Goal: Information Seeking & Learning: Learn about a topic

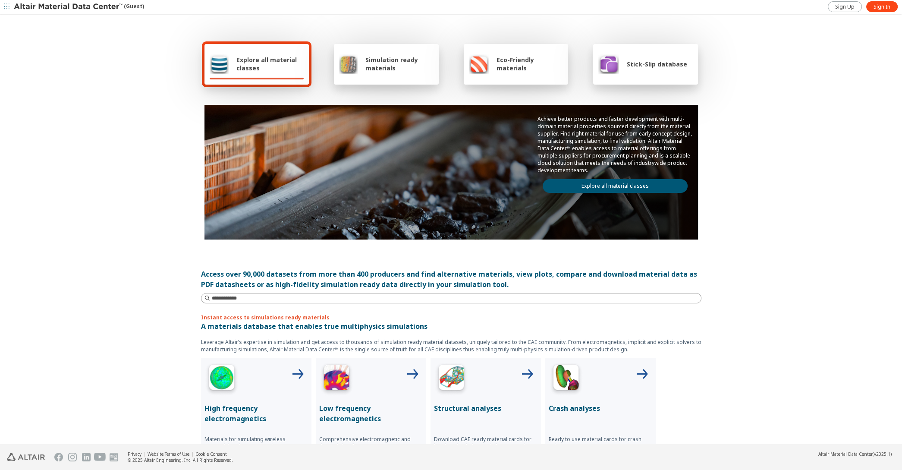
click at [588, 179] on link "Explore all material classes" at bounding box center [614, 186] width 145 height 14
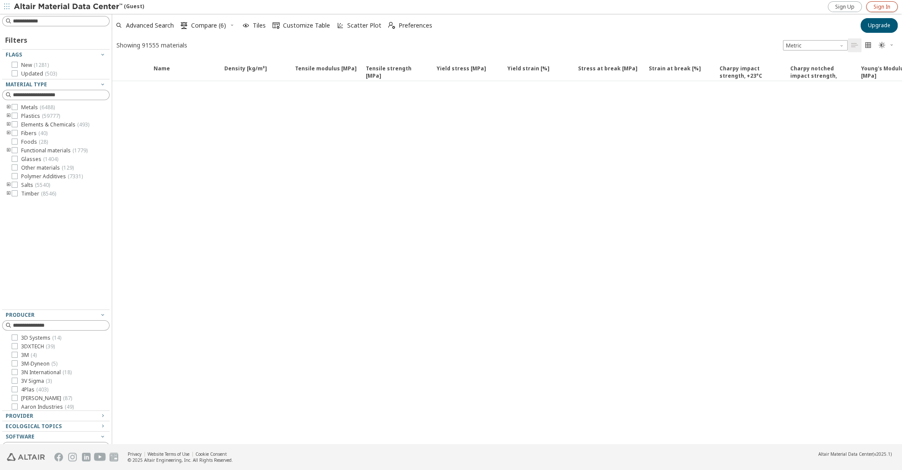
click at [883, 6] on span "Sign In" at bounding box center [881, 6] width 17 height 7
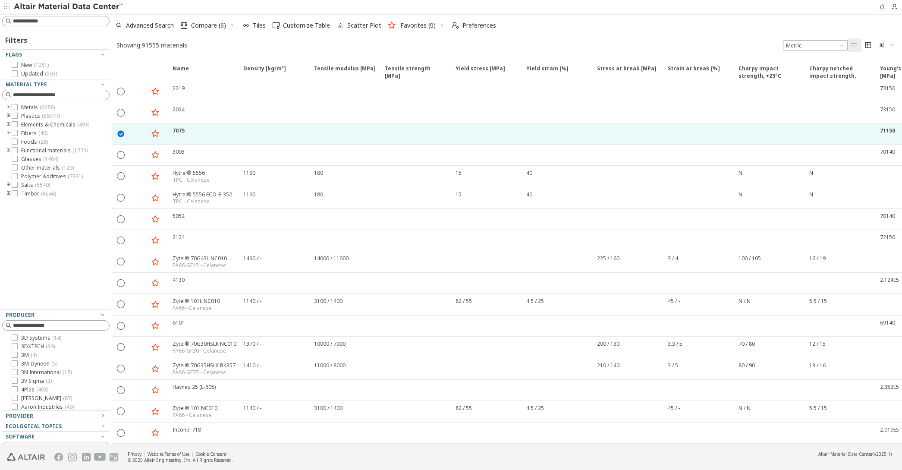
click at [7, 132] on icon "toogle group" at bounding box center [9, 133] width 6 height 7
click at [25, 92] on input at bounding box center [57, 94] width 106 height 9
type input "*********"
click at [103, 94] on icon "Clear text" at bounding box center [102, 94] width 5 height 5
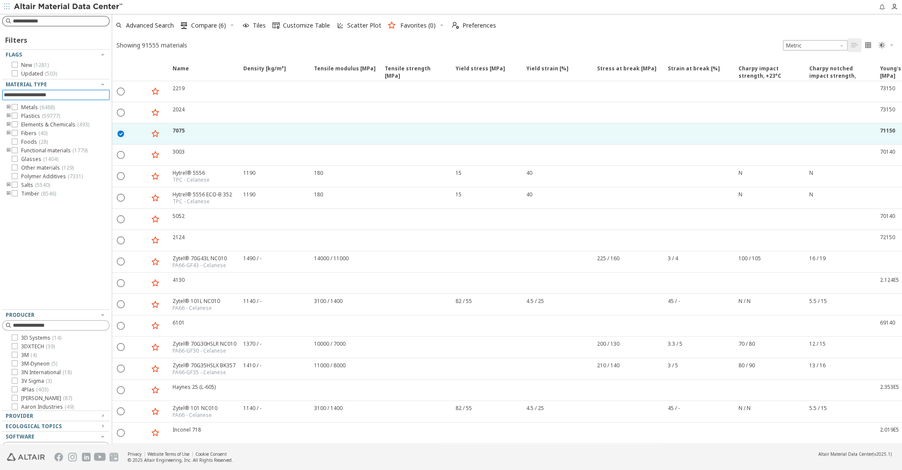
click at [45, 18] on input at bounding box center [61, 21] width 96 height 9
type input "*******"
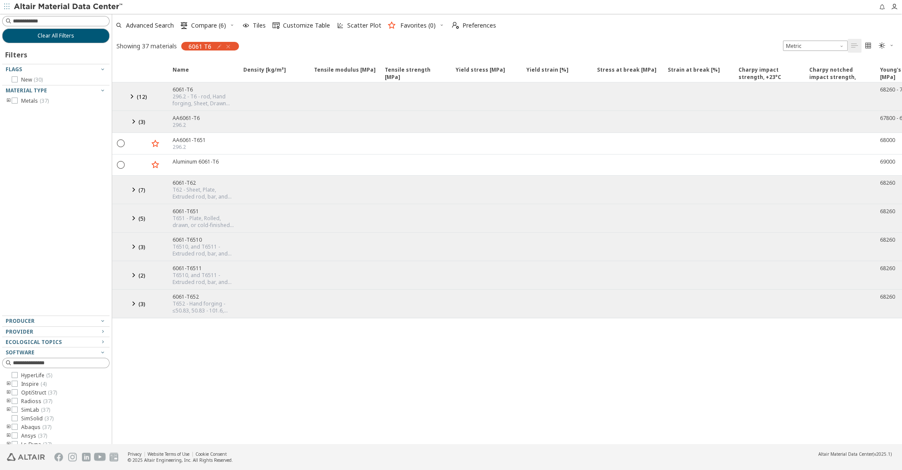
click at [130, 116] on icon at bounding box center [133, 121] width 10 height 11
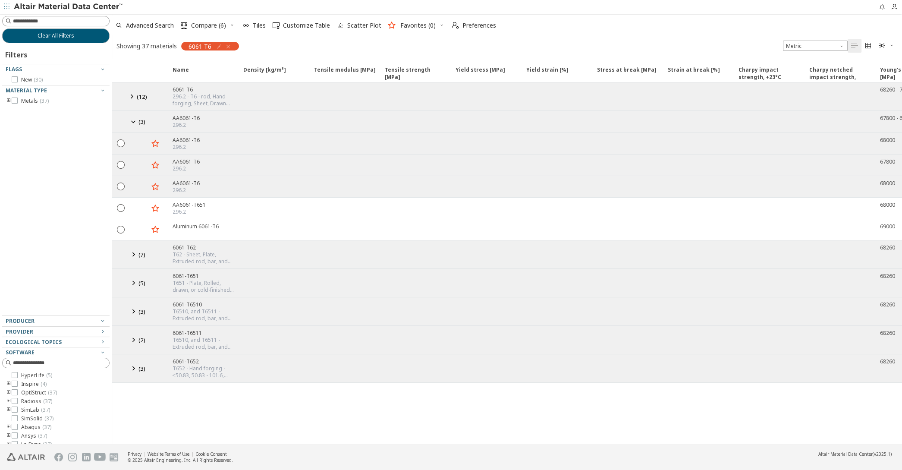
click at [132, 96] on icon at bounding box center [131, 96] width 10 height 11
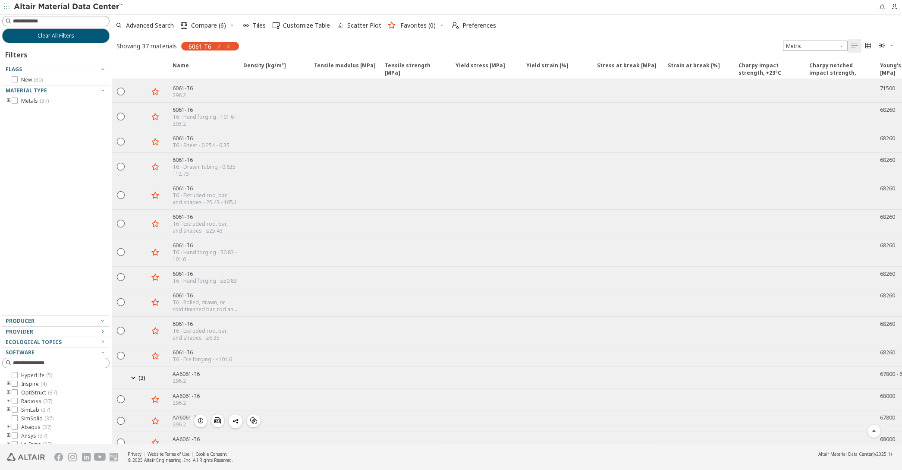
scroll to position [233, 0]
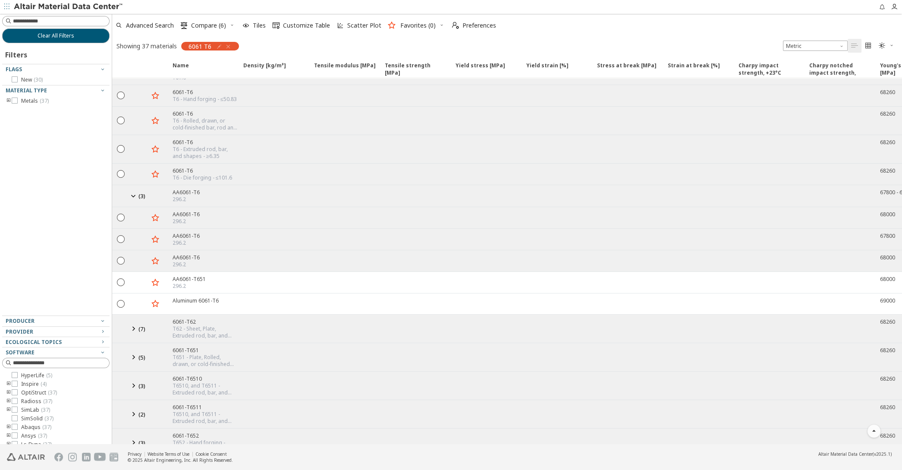
click at [128, 434] on div at bounding box center [120, 442] width 17 height 16
click at [134, 408] on icon at bounding box center [133, 413] width 10 height 11
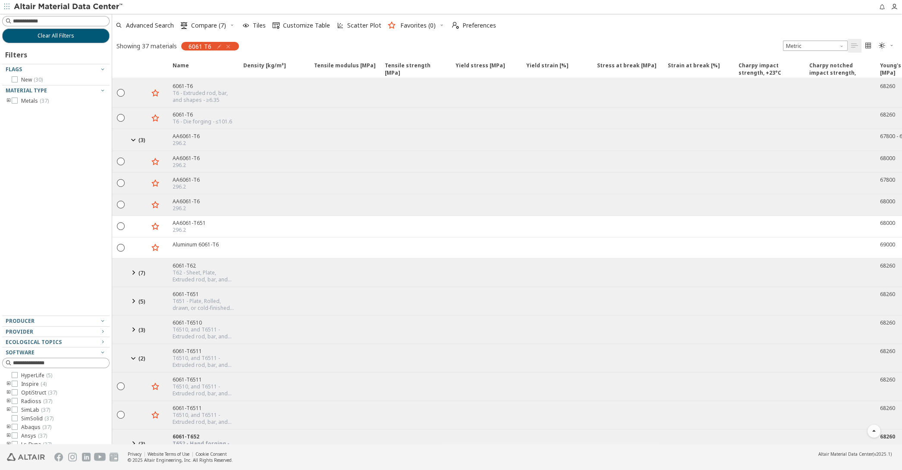
click at [133, 324] on icon at bounding box center [133, 329] width 10 height 11
click at [133, 295] on icon at bounding box center [133, 300] width 10 height 11
click at [133, 267] on icon at bounding box center [133, 272] width 10 height 11
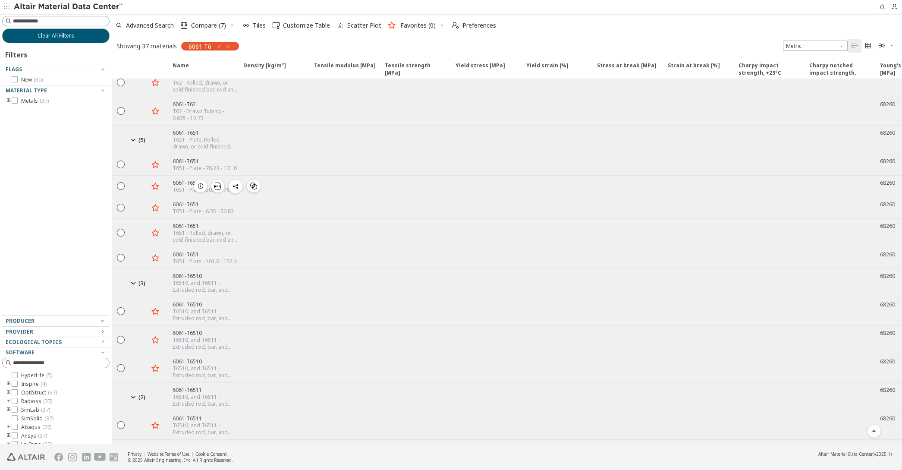
scroll to position [652, 0]
click at [134, 446] on icon at bounding box center [133, 451] width 10 height 11
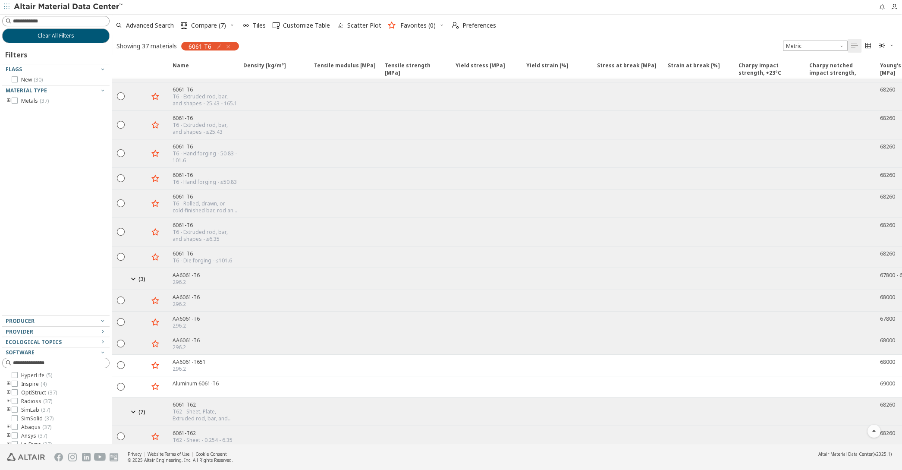
scroll to position [0, 0]
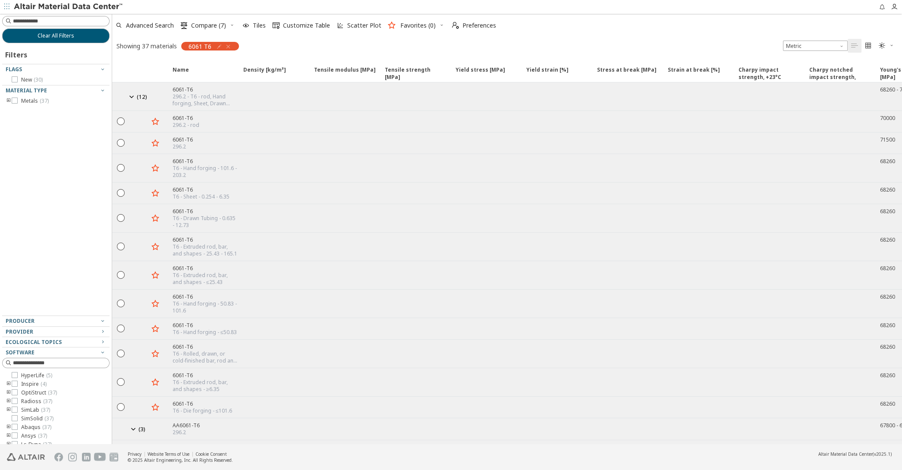
click at [131, 96] on icon at bounding box center [131, 96] width 10 height 11
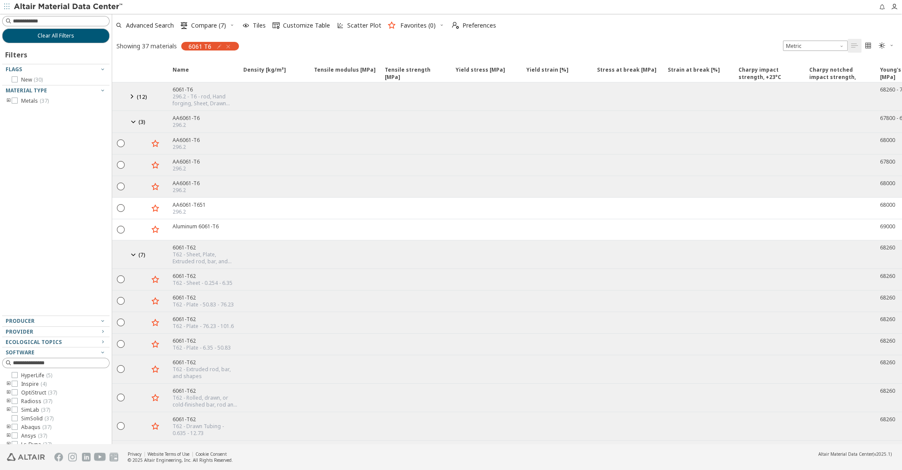
click at [131, 96] on icon at bounding box center [131, 96] width 10 height 11
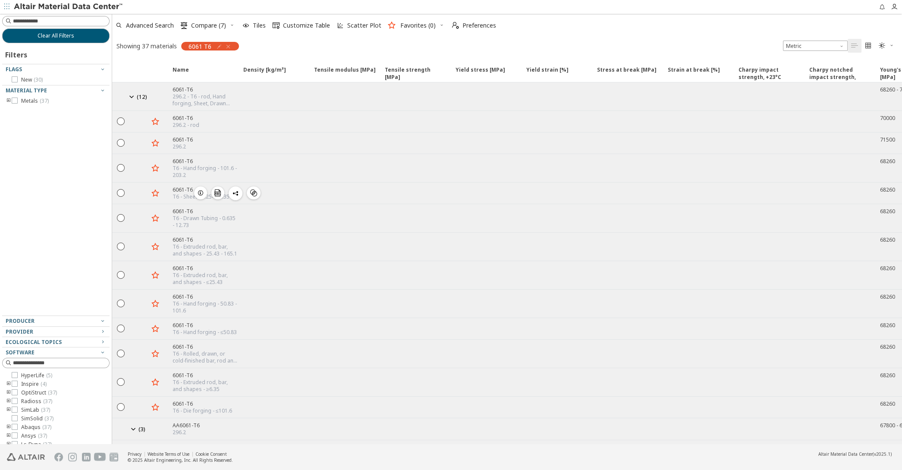
click at [201, 190] on icon "button" at bounding box center [200, 192] width 7 height 7
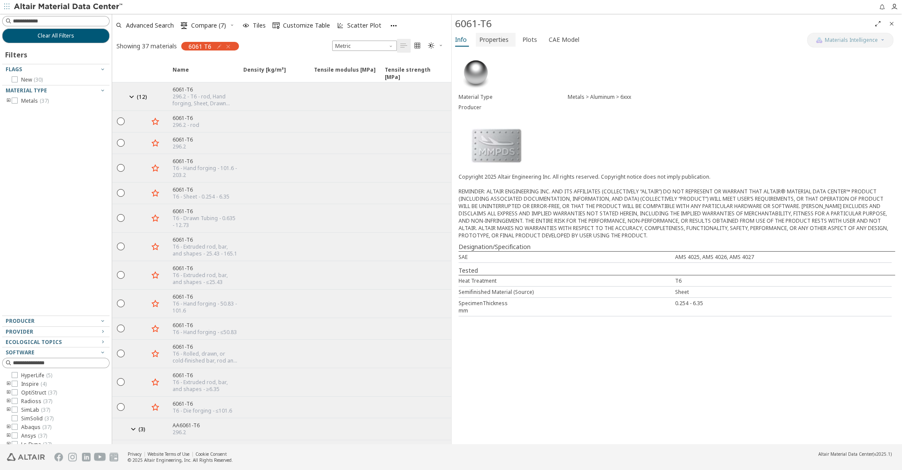
click at [476, 37] on button "Properties" at bounding box center [496, 40] width 40 height 14
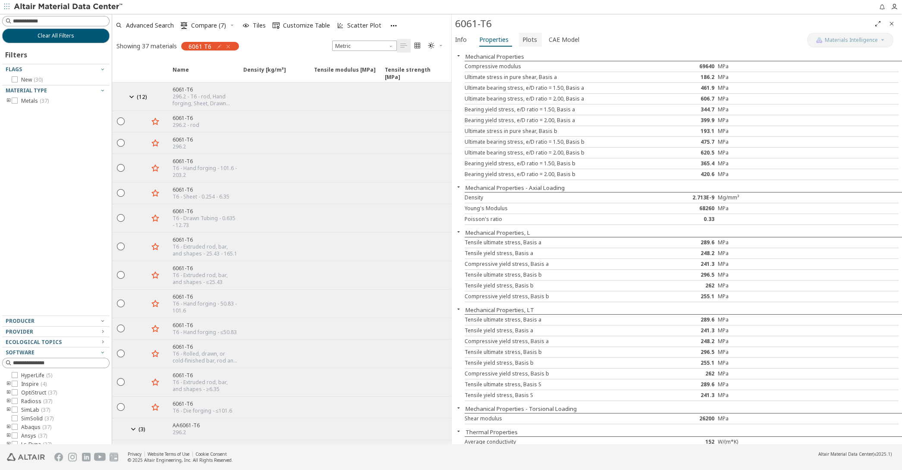
click at [536, 45] on button "Plots" at bounding box center [530, 40] width 23 height 14
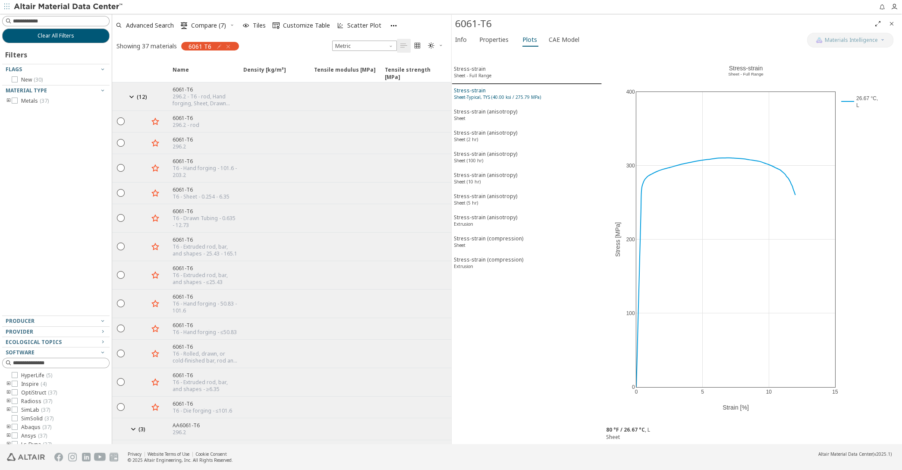
click at [498, 94] on sup "Sheet-Typical, TYS (40.00 ksi / 275.79 MPa)" at bounding box center [497, 97] width 87 height 6
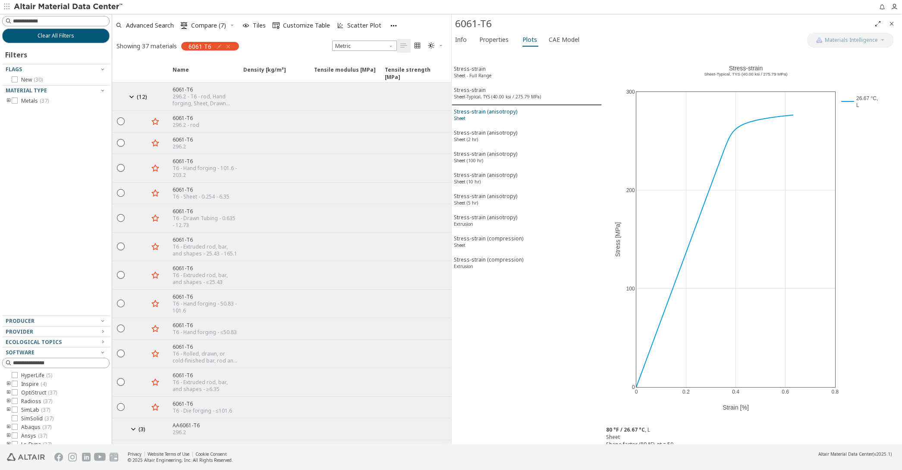
click at [504, 111] on div "Stress-strain (anisotropy) Sheet" at bounding box center [485, 116] width 63 height 16
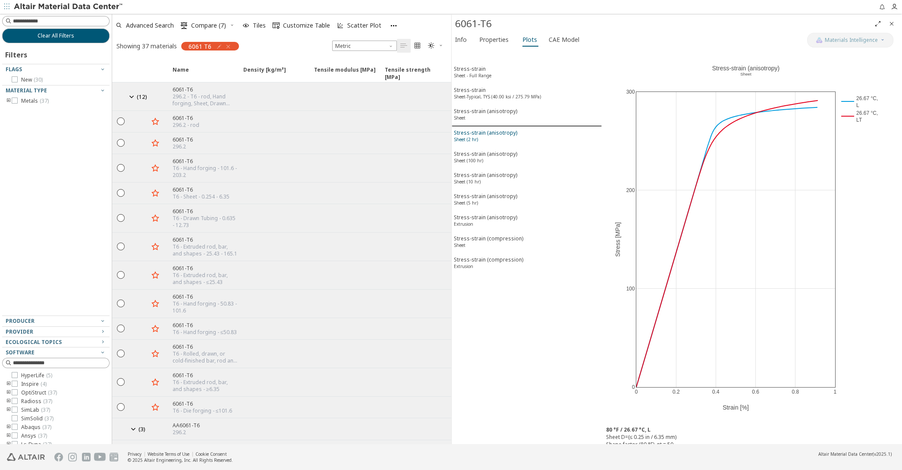
click at [499, 137] on div "Stress-strain (anisotropy) Sheet (2 hr)" at bounding box center [485, 137] width 63 height 16
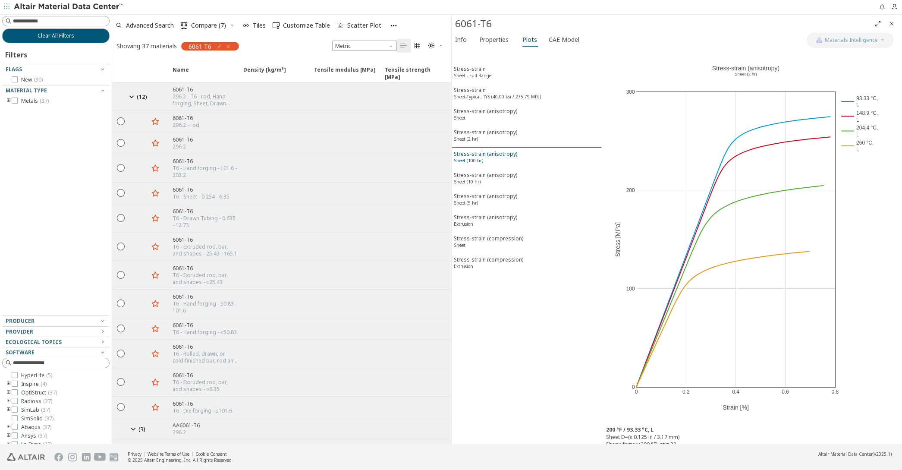
click at [500, 150] on div "Stress-strain (anisotropy) Sheet (100 hr)" at bounding box center [485, 158] width 63 height 16
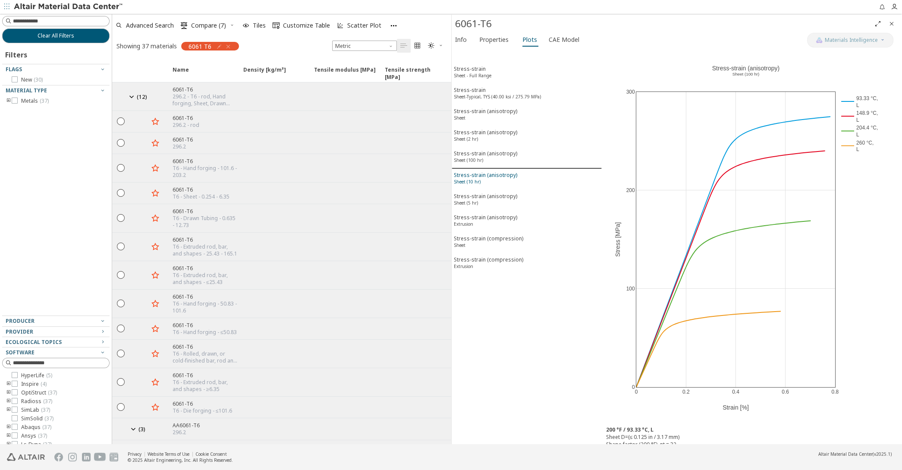
click at [498, 176] on div "Stress-strain (anisotropy) Sheet (10 hr)" at bounding box center [485, 179] width 63 height 16
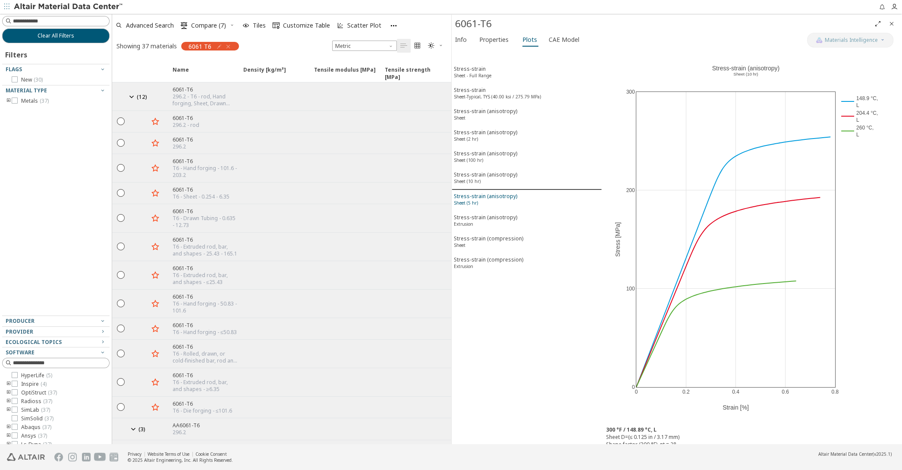
click at [501, 192] on div "Stress-strain (anisotropy) Sheet (5 hr)" at bounding box center [485, 200] width 63 height 16
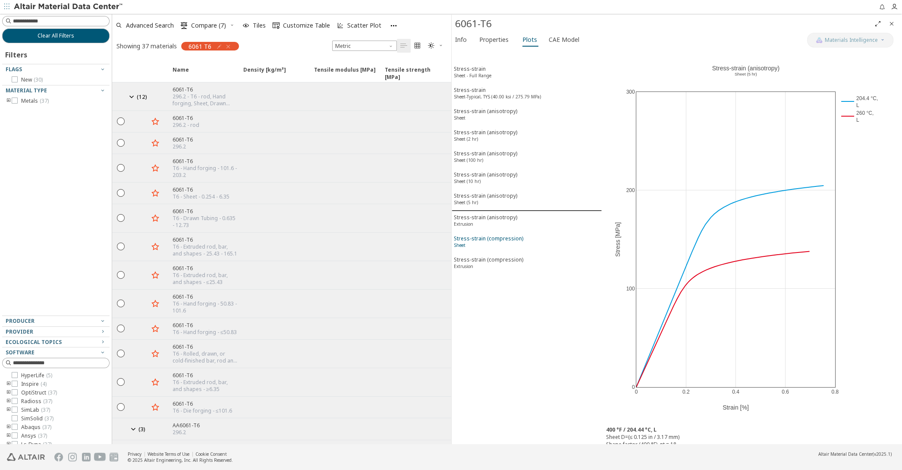
click at [501, 235] on div "Stress-strain (compression) Sheet" at bounding box center [488, 243] width 69 height 16
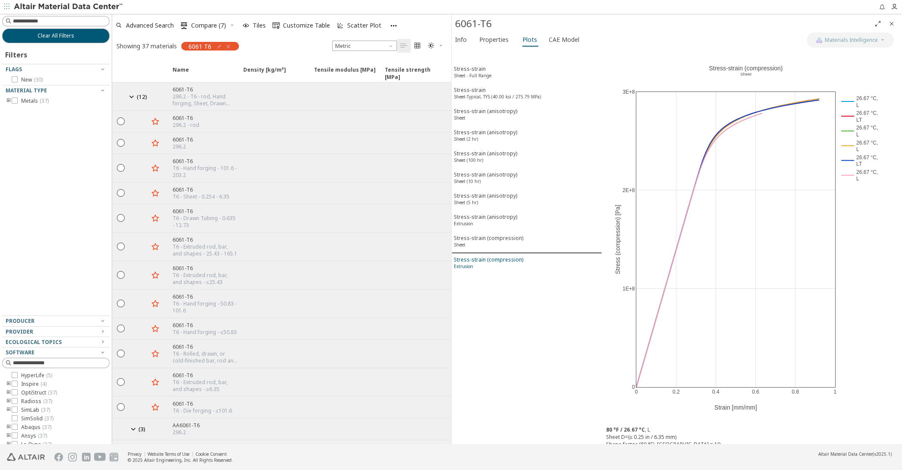
click at [502, 256] on div "Stress-strain (compression) Extrusion" at bounding box center [488, 264] width 69 height 16
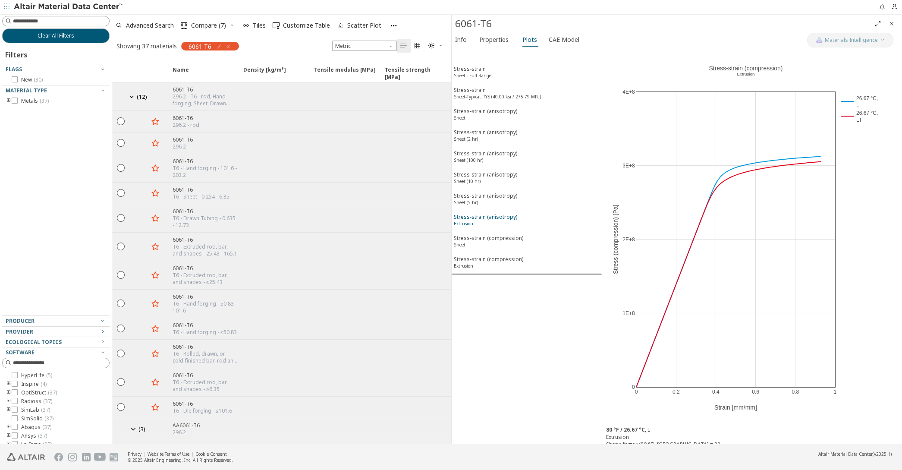
click at [497, 213] on div "Stress-strain (anisotropy) Extrusion" at bounding box center [485, 221] width 63 height 16
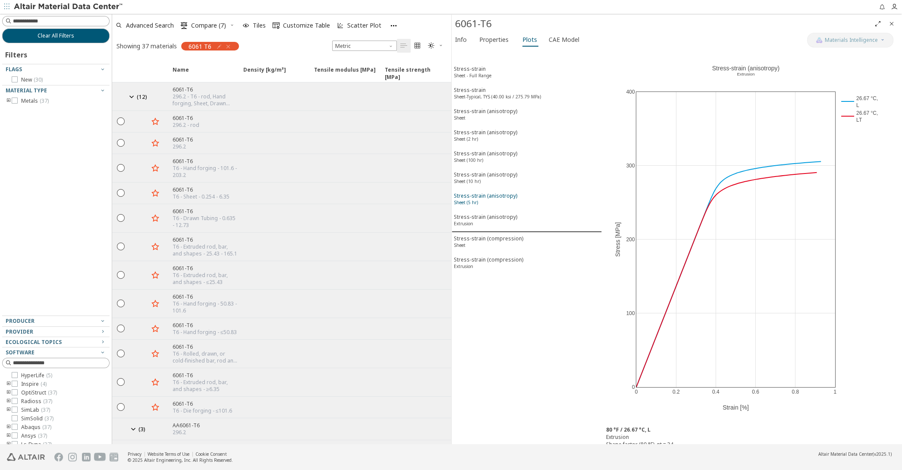
click at [489, 192] on div "Stress-strain (anisotropy) Sheet (5 hr)" at bounding box center [485, 200] width 63 height 16
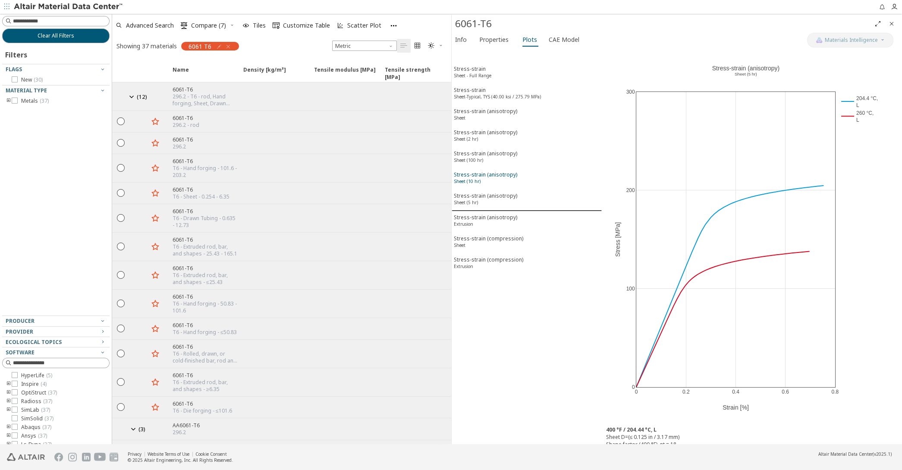
click at [491, 171] on div "Stress-strain (anisotropy) Sheet (10 hr)" at bounding box center [485, 179] width 63 height 16
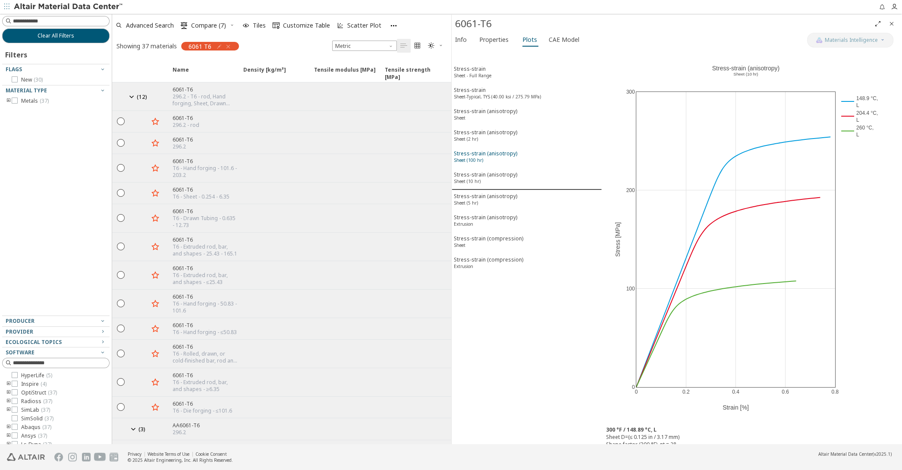
click at [493, 147] on button "Stress-strain (anisotropy) Sheet (100 hr)" at bounding box center [526, 157] width 150 height 21
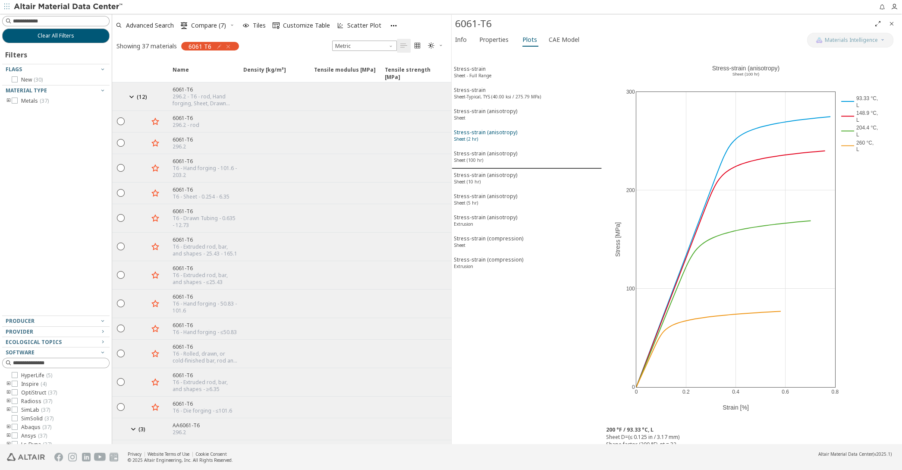
click at [493, 133] on div "Stress-strain (anisotropy) Sheet (2 hr)" at bounding box center [485, 136] width 63 height 16
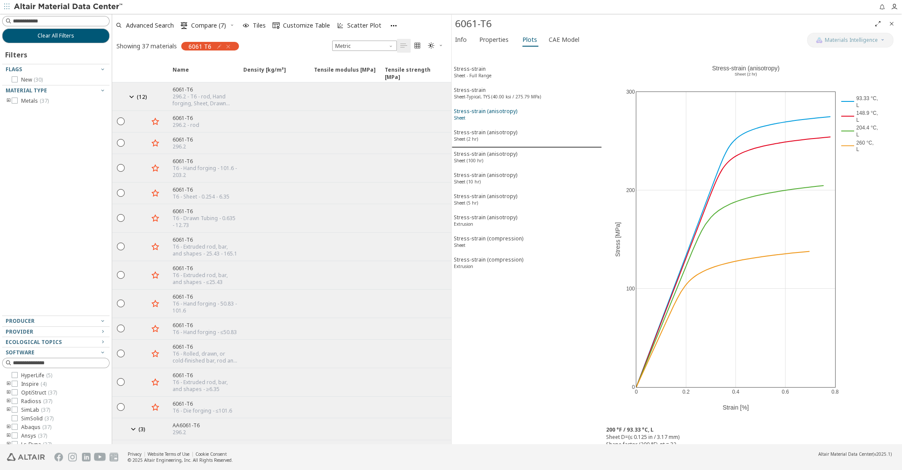
click at [523, 110] on span "Stress-strain (anisotropy) Sheet" at bounding box center [527, 115] width 146 height 16
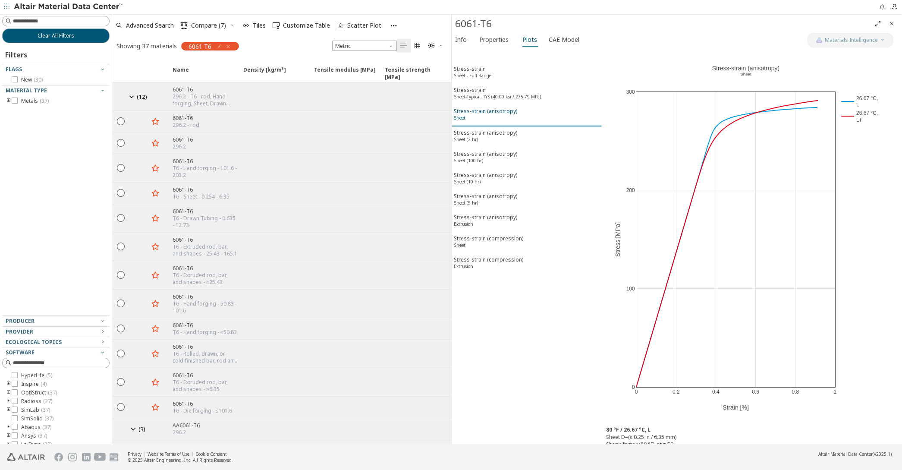
click at [516, 120] on button "Stress-strain (anisotropy) Sheet" at bounding box center [526, 116] width 150 height 22
click at [511, 129] on div "Stress-strain (anisotropy) Sheet (2 hr)" at bounding box center [485, 137] width 63 height 16
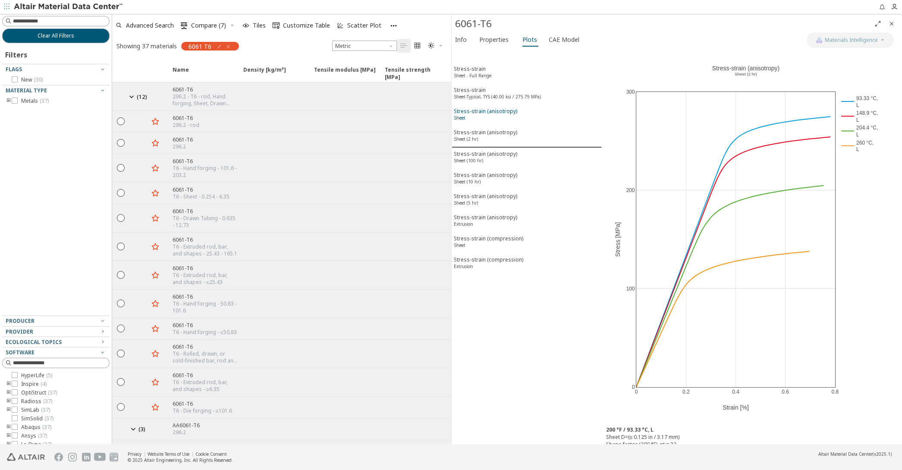
click at [515, 107] on span "Stress-strain (anisotropy) Sheet" at bounding box center [527, 115] width 146 height 16
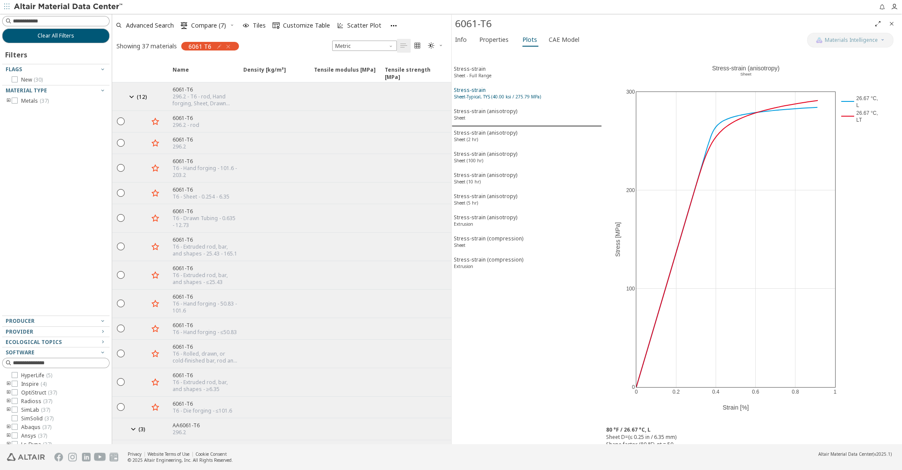
click at [501, 89] on div "Stress-strain Sheet-Typical, TYS (40.00 ksi / 275.79 MPa)" at bounding box center [497, 94] width 87 height 16
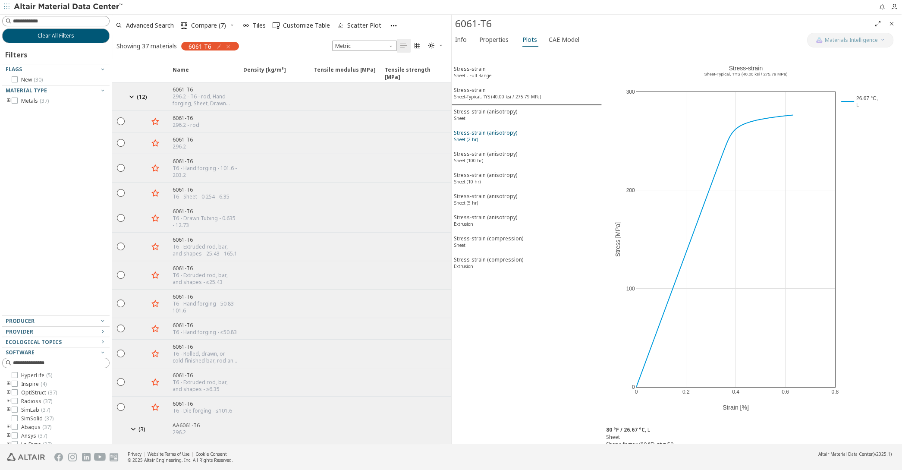
click at [522, 137] on span "Stress-strain (anisotropy) Sheet (2 hr)" at bounding box center [527, 137] width 146 height 16
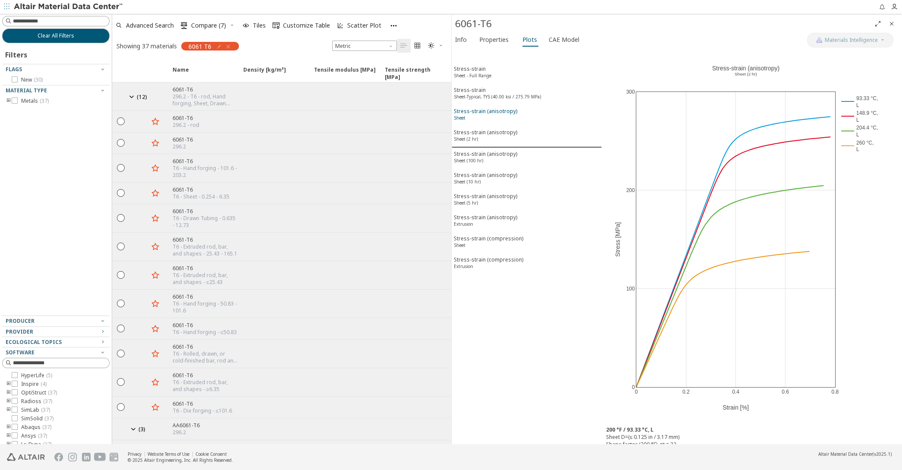
click at [517, 118] on span "Stress-strain (anisotropy) Sheet" at bounding box center [527, 115] width 146 height 16
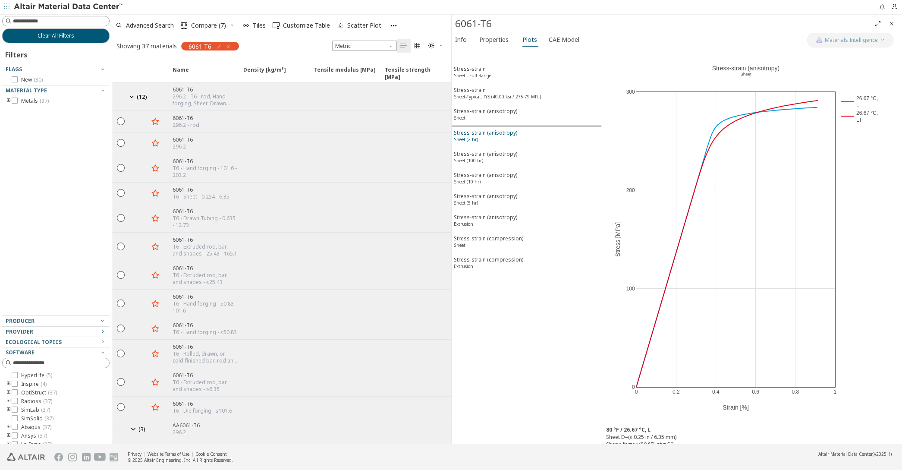
click at [500, 134] on div "Stress-strain (anisotropy) Sheet (2 hr)" at bounding box center [485, 137] width 63 height 16
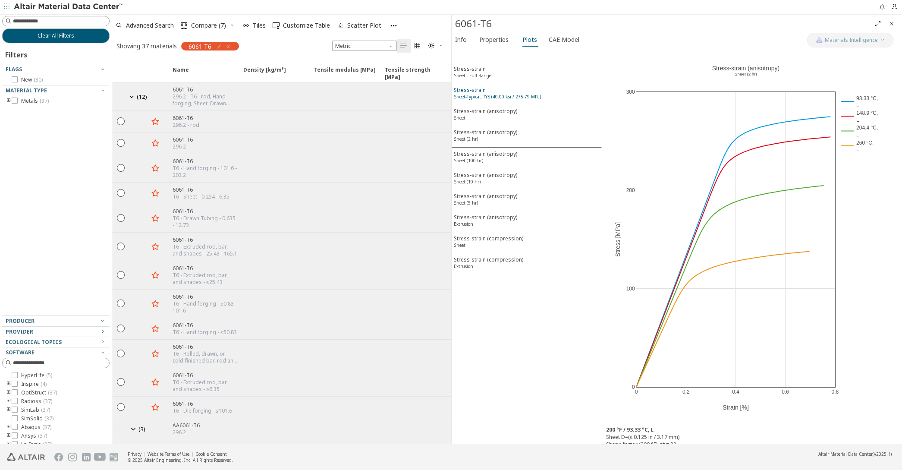
click at [513, 94] on sup "Sheet-Typical, TYS (40.00 ksi / 275.79 MPa)" at bounding box center [497, 97] width 87 height 6
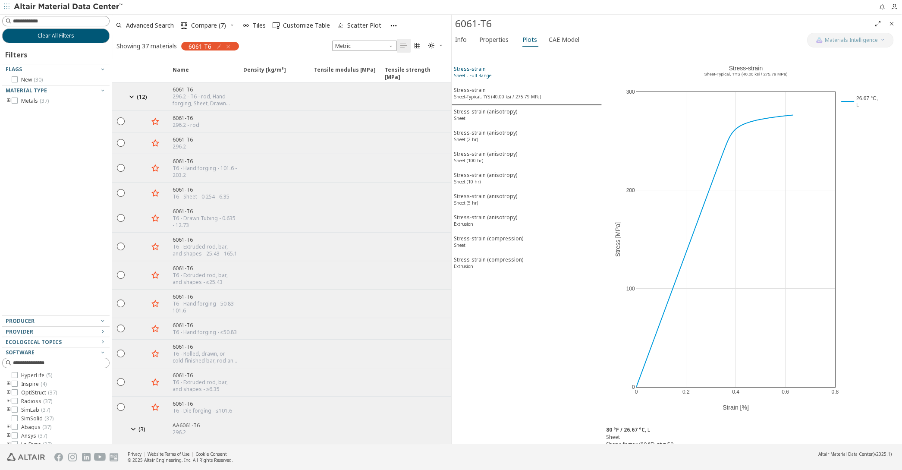
click at [494, 78] on span "Stress-strain Sheet - Full Range" at bounding box center [527, 73] width 146 height 16
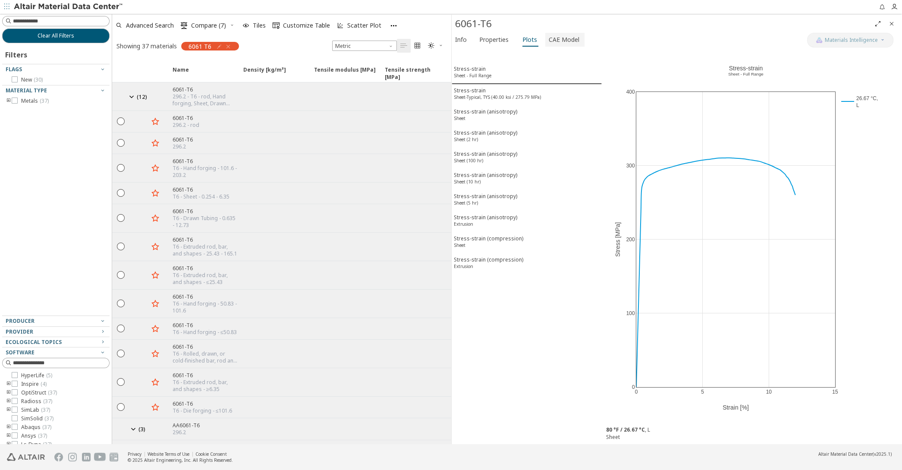
click at [569, 36] on span "CAE Model" at bounding box center [563, 40] width 31 height 14
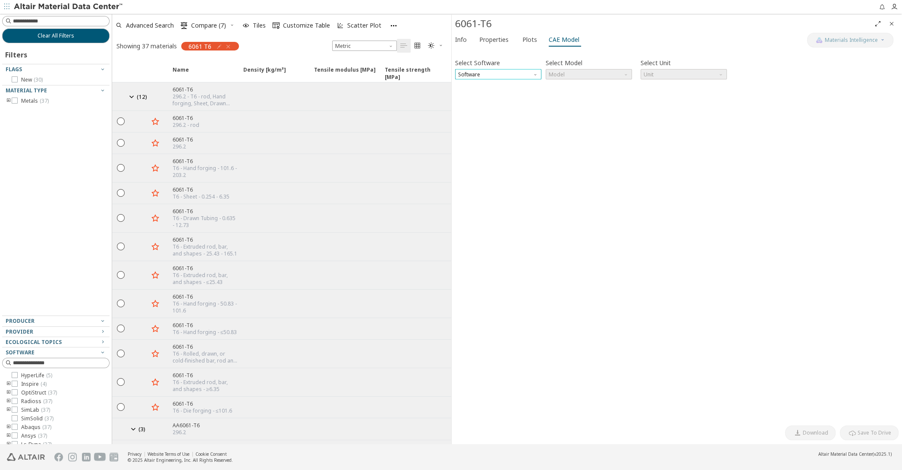
click at [521, 74] on span "Software" at bounding box center [498, 74] width 86 height 10
click at [510, 82] on span "OptiStruct" at bounding box center [497, 85] width 79 height 6
click at [566, 74] on span "Model" at bounding box center [588, 74] width 86 height 10
click at [564, 92] on span "MatS1" at bounding box center [557, 95] width 16 height 7
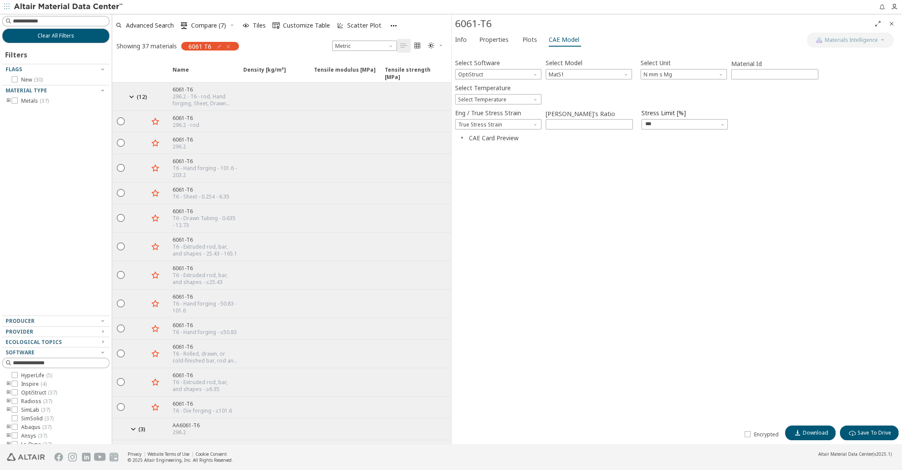
click at [462, 136] on icon "button" at bounding box center [461, 137] width 7 height 7
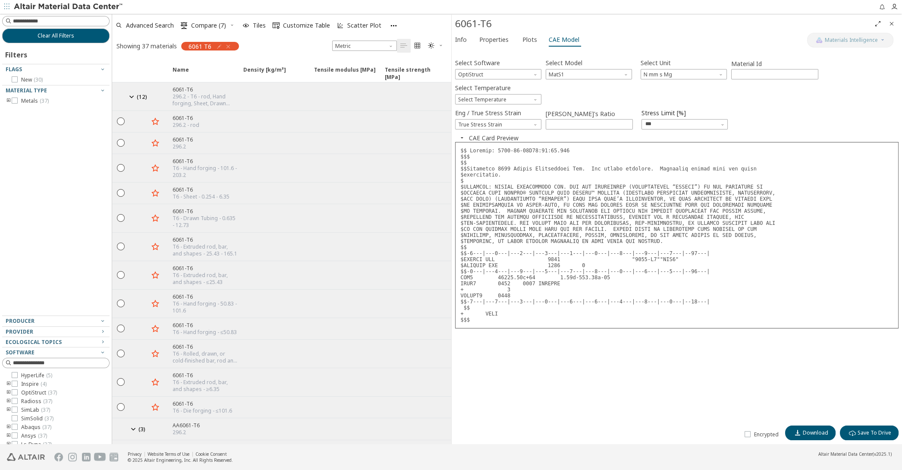
click at [475, 119] on label "Eng / True Stress Strain" at bounding box center [488, 113] width 66 height 13
click at [481, 122] on span "True Stress Strain" at bounding box center [498, 124] width 86 height 10
click at [486, 132] on span "Engineer Stress Strain" at bounding box center [485, 135] width 54 height 7
click at [505, 124] on span "Engineer Stress Strain" at bounding box center [498, 124] width 86 height 10
click at [490, 143] on span "True Stress Strain" at bounding box center [480, 145] width 44 height 7
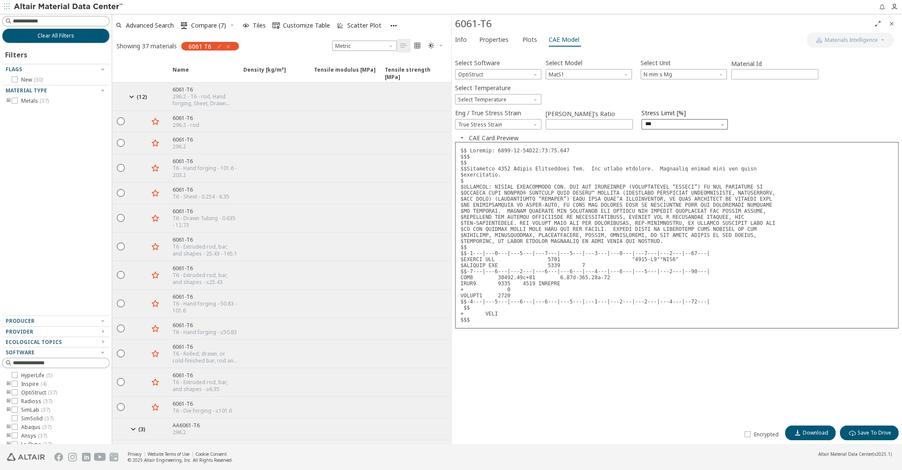
click at [722, 124] on icon "button" at bounding box center [722, 124] width 5 height 5
drag, startPoint x: 661, startPoint y: 126, endPoint x: 633, endPoint y: 126, distance: 28.5
click at [645, 126] on input "***" at bounding box center [679, 124] width 69 height 10
click at [657, 125] on input "***" at bounding box center [679, 124] width 69 height 10
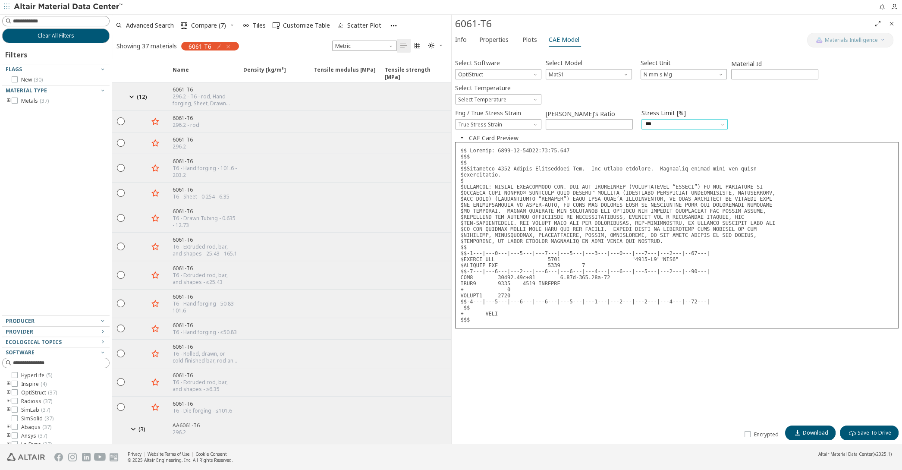
drag, startPoint x: 657, startPoint y: 125, endPoint x: 630, endPoint y: 126, distance: 27.2
click at [645, 126] on input "***" at bounding box center [679, 124] width 69 height 10
click at [523, 99] on span "Select Temperature" at bounding box center [498, 99] width 86 height 10
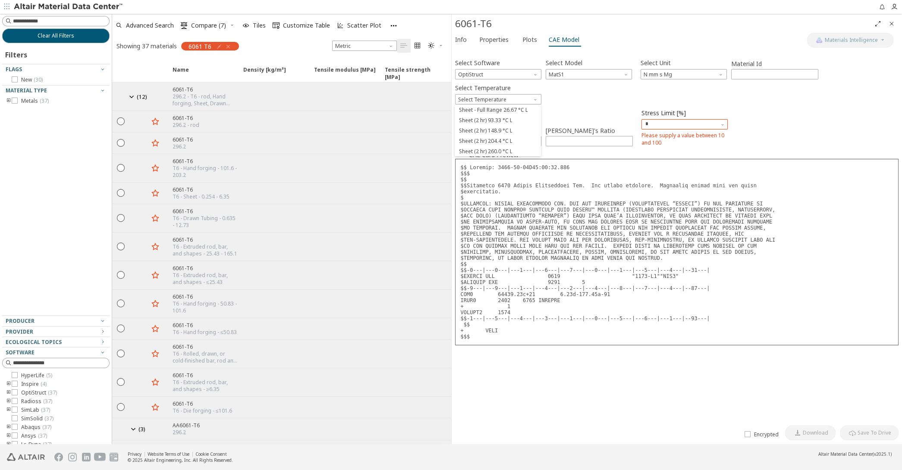
click at [566, 105] on div "Select Software OptiStruct Select Model MatS1 Select Unit N mm s Mg Material Id…" at bounding box center [677, 236] width 444 height 369
click at [514, 99] on span "Select Temperature" at bounding box center [498, 99] width 86 height 10
click at [509, 109] on span "Sheet - Full Range 26.67 °C L" at bounding box center [492, 110] width 69 height 7
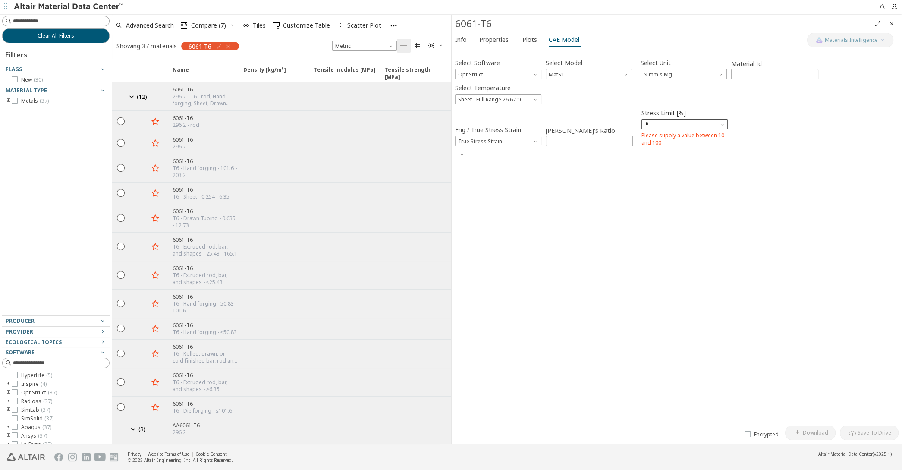
click at [662, 125] on input "*" at bounding box center [679, 124] width 69 height 10
type input "**"
click at [618, 119] on div "Eng / True Stress Strain True Stress Strain Poisson's Ratio **** Stress Limit […" at bounding box center [677, 128] width 444 height 42
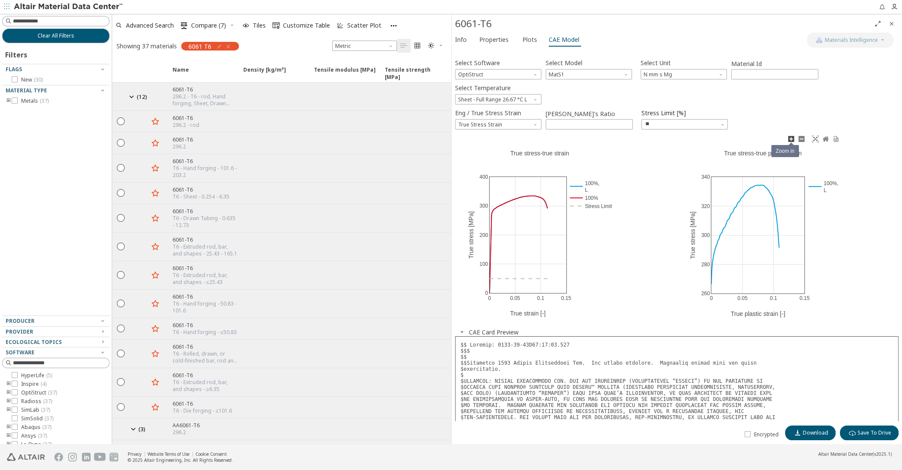
click at [795, 139] on link at bounding box center [791, 139] width 10 height 10
click at [804, 138] on icon at bounding box center [801, 138] width 7 height 7
click at [790, 139] on icon at bounding box center [791, 139] width 6 height 6
click at [795, 139] on link at bounding box center [791, 139] width 10 height 10
click at [790, 140] on icon at bounding box center [791, 139] width 6 height 6
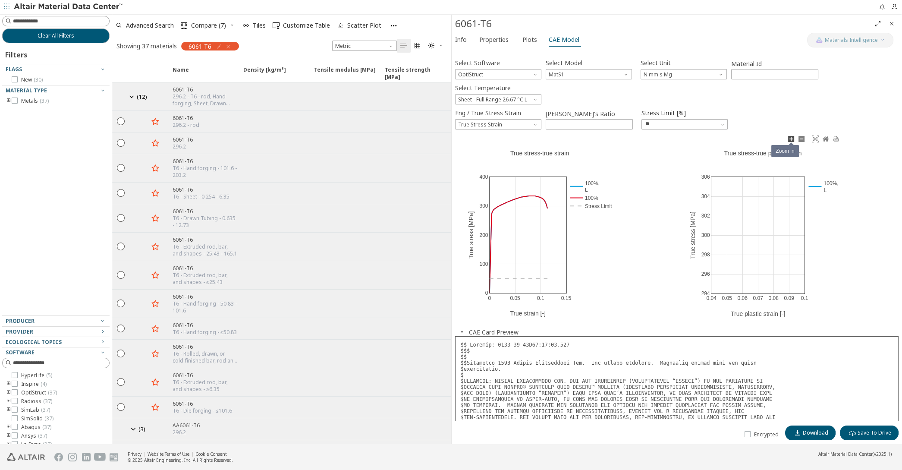
click at [790, 140] on icon at bounding box center [791, 139] width 6 height 6
click at [797, 141] on link at bounding box center [801, 139] width 10 height 10
click at [812, 434] on span "Download" at bounding box center [814, 432] width 25 height 7
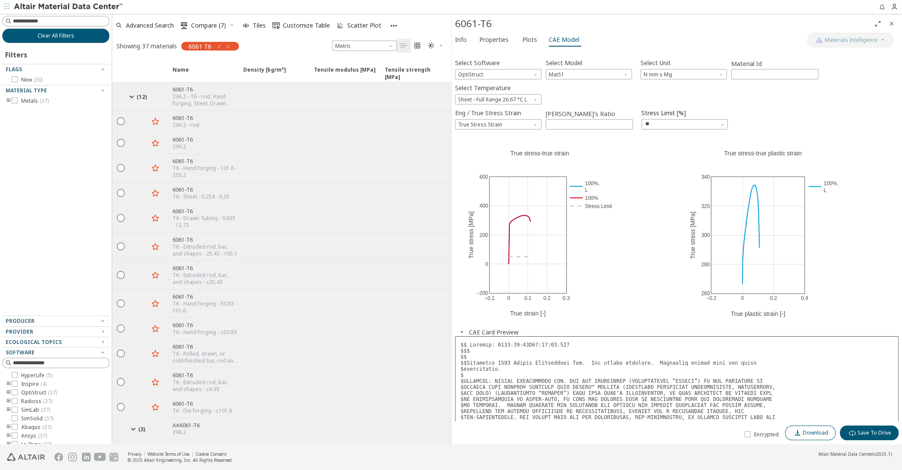
click at [804, 428] on button "Download" at bounding box center [810, 432] width 50 height 15
click at [821, 430] on span "Download" at bounding box center [814, 432] width 25 height 7
click at [568, 69] on span "MatS1" at bounding box center [588, 74] width 86 height 10
click at [555, 83] on span "Mat1" at bounding box center [555, 84] width 13 height 7
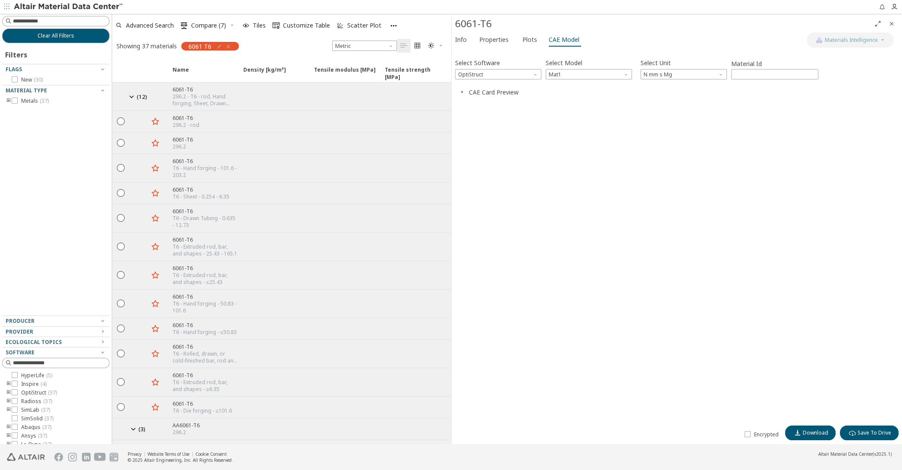
click at [471, 93] on button "CAE Card Preview" at bounding box center [494, 92] width 50 height 8
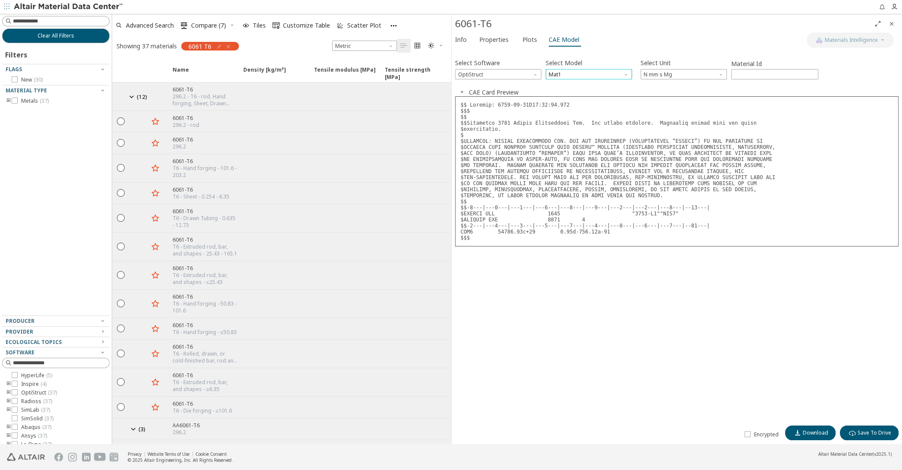
click at [595, 75] on span "Mat1" at bounding box center [588, 74] width 86 height 10
click at [586, 92] on button "MatS1" at bounding box center [588, 95] width 86 height 10
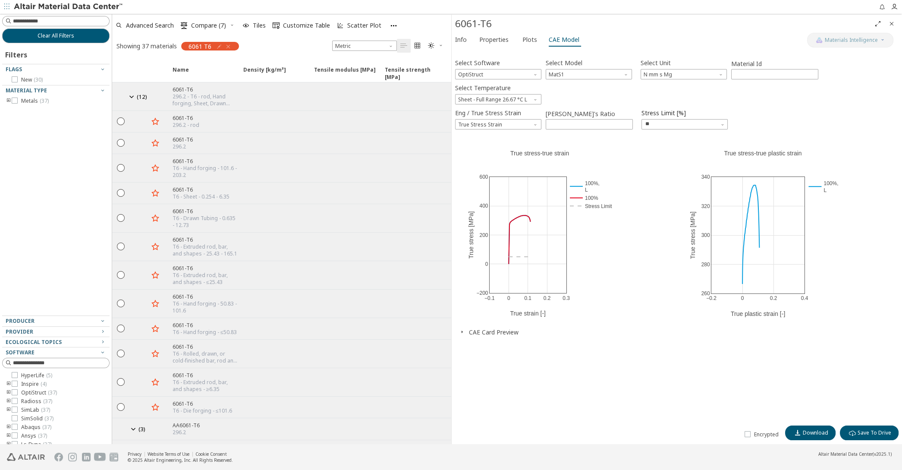
click at [461, 332] on icon "button" at bounding box center [461, 331] width 7 height 7
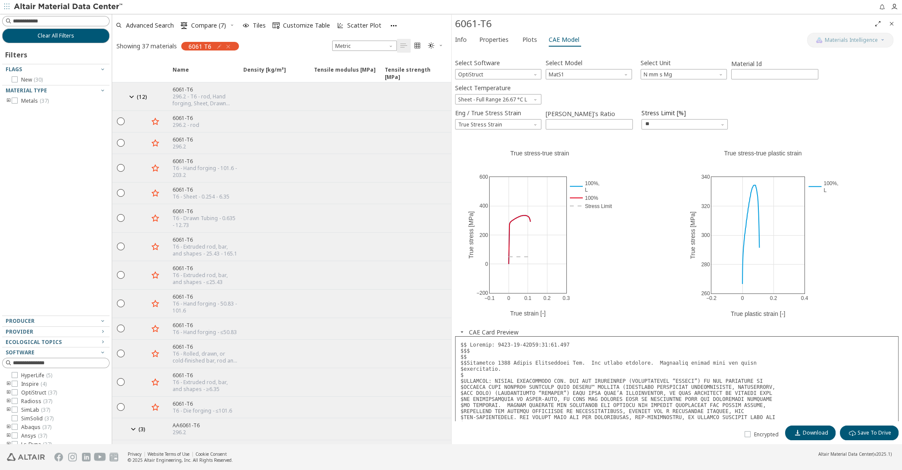
scroll to position [110, 0]
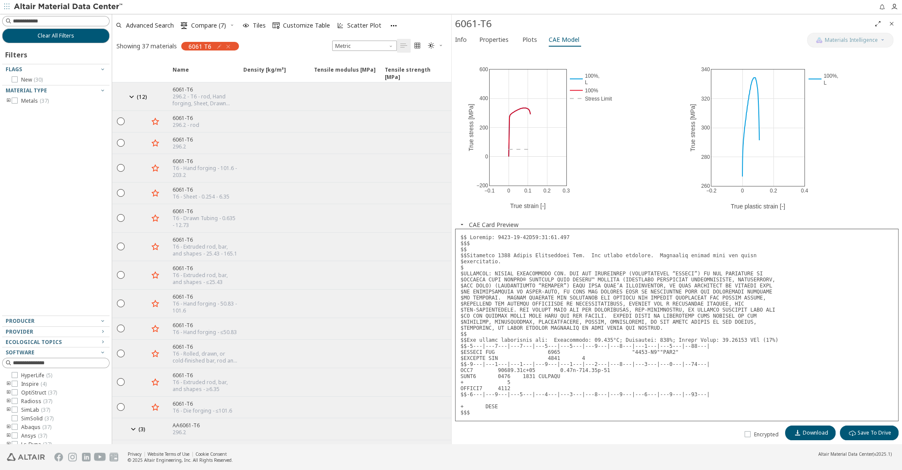
click at [542, 142] on body "Feedback Clear All Filters Filters Flags New ( 30 ) Material Type Metals ( 37 )…" at bounding box center [451, 235] width 902 height 470
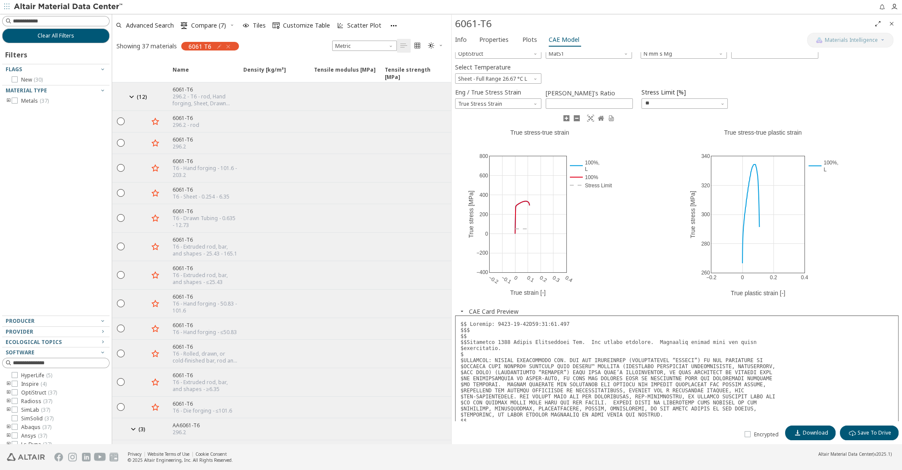
scroll to position [0, 0]
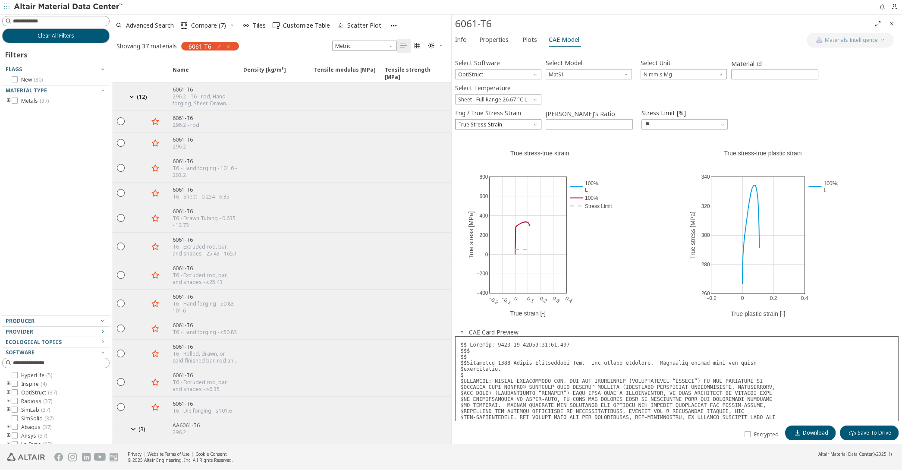
click at [514, 122] on span "True Stress Strain" at bounding box center [498, 124] width 86 height 10
click at [496, 132] on span "Engineer Stress Strain" at bounding box center [485, 135] width 54 height 7
click at [499, 124] on span "Engineer Stress Strain" at bounding box center [498, 124] width 86 height 10
click at [486, 143] on span "True Stress Strain" at bounding box center [480, 145] width 44 height 7
click at [658, 123] on input "**" at bounding box center [679, 124] width 69 height 10
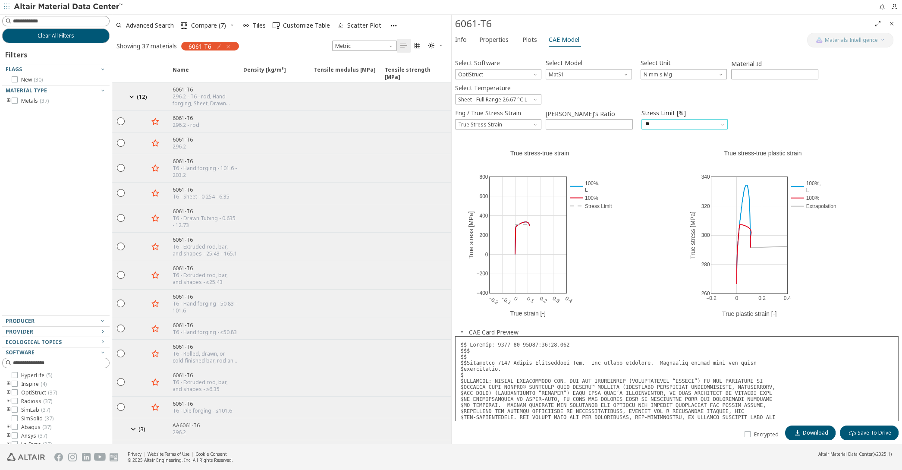
type input "***"
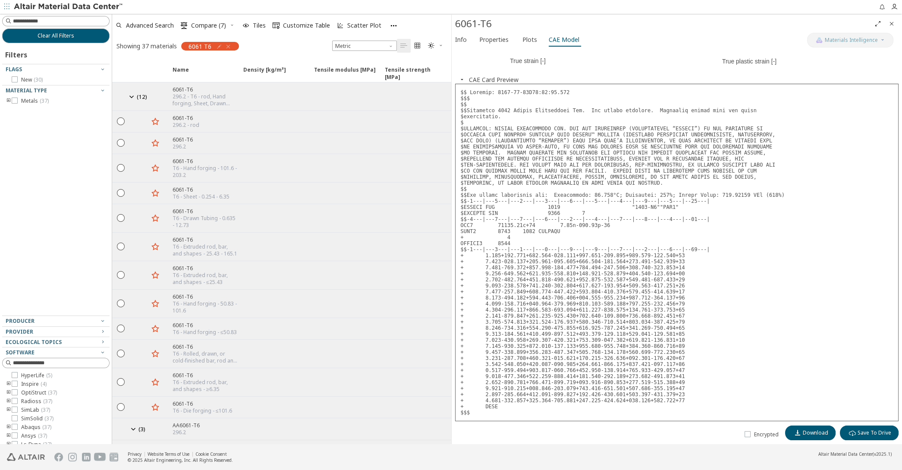
scroll to position [256, 0]
click at [803, 433] on span "Download" at bounding box center [810, 432] width 36 height 7
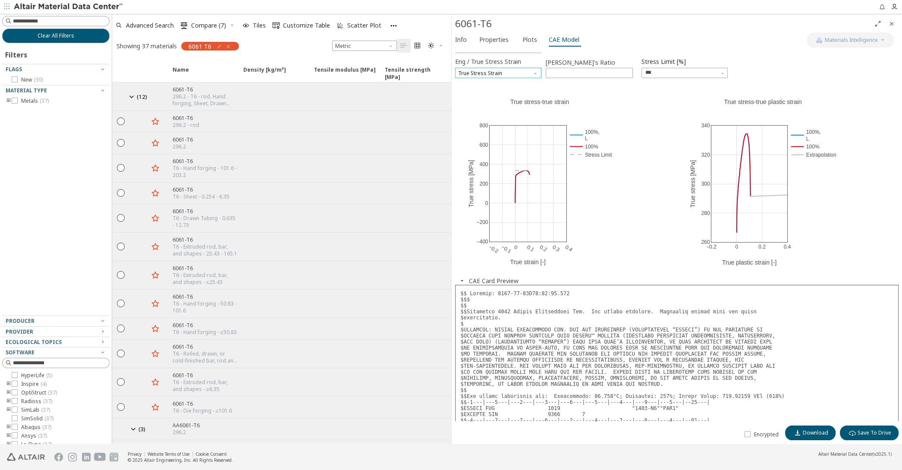
click at [489, 71] on span "True Stress Strain" at bounding box center [498, 73] width 86 height 10
click at [490, 85] on span "Engineer Stress Strain" at bounding box center [485, 83] width 54 height 7
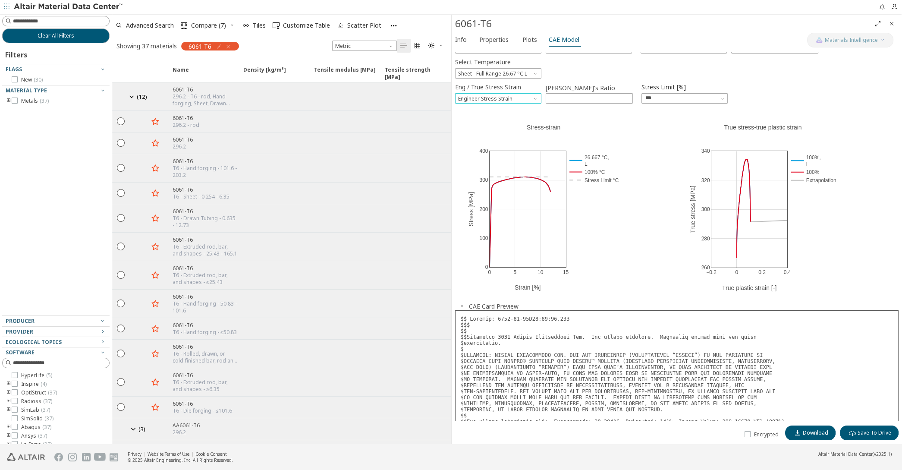
scroll to position [41, 0]
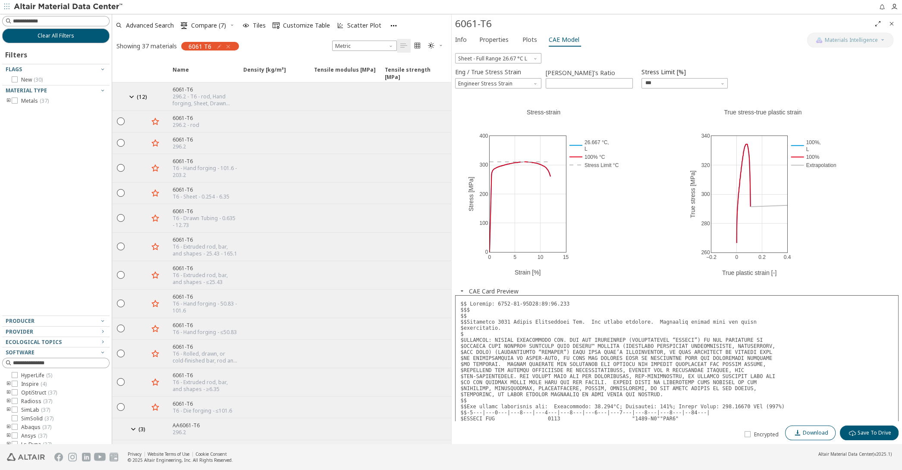
click at [812, 428] on button "Download" at bounding box center [810, 432] width 50 height 15
click at [505, 81] on span "Engineer Stress Strain" at bounding box center [498, 83] width 86 height 10
click at [486, 103] on span "True Stress Strain" at bounding box center [480, 104] width 44 height 7
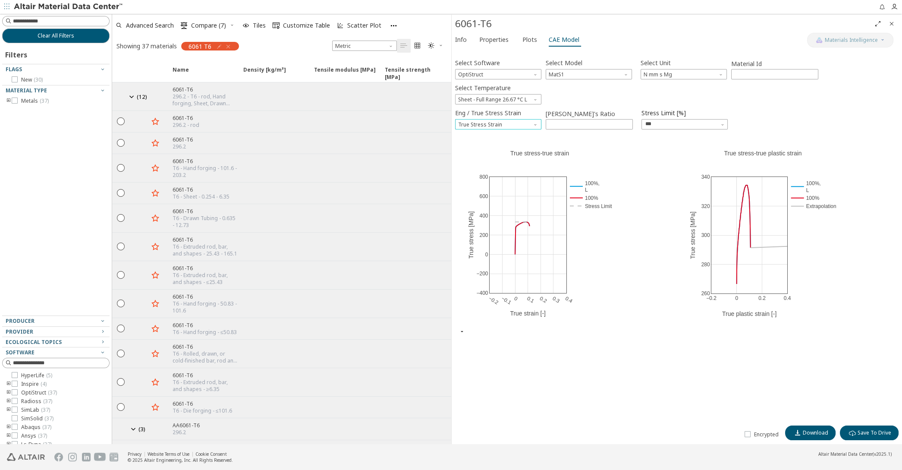
scroll to position [0, 0]
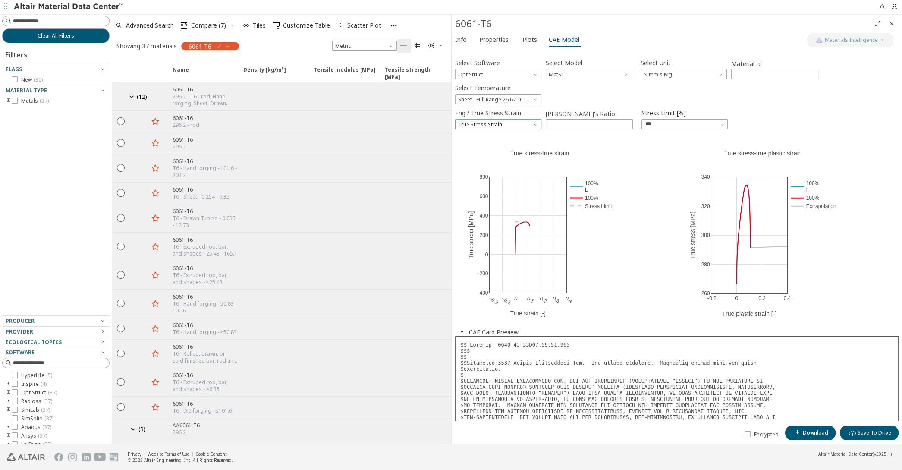
click at [493, 122] on span "True Stress Strain" at bounding box center [498, 124] width 86 height 10
click at [498, 134] on span "Engineer Stress Strain" at bounding box center [485, 135] width 54 height 7
click at [467, 39] on button "Info" at bounding box center [461, 40] width 21 height 14
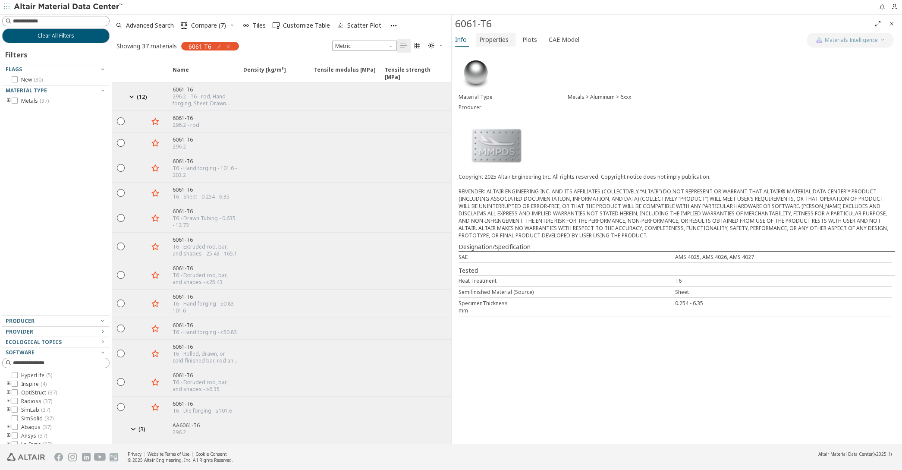
click at [497, 42] on span "Properties" at bounding box center [493, 40] width 29 height 14
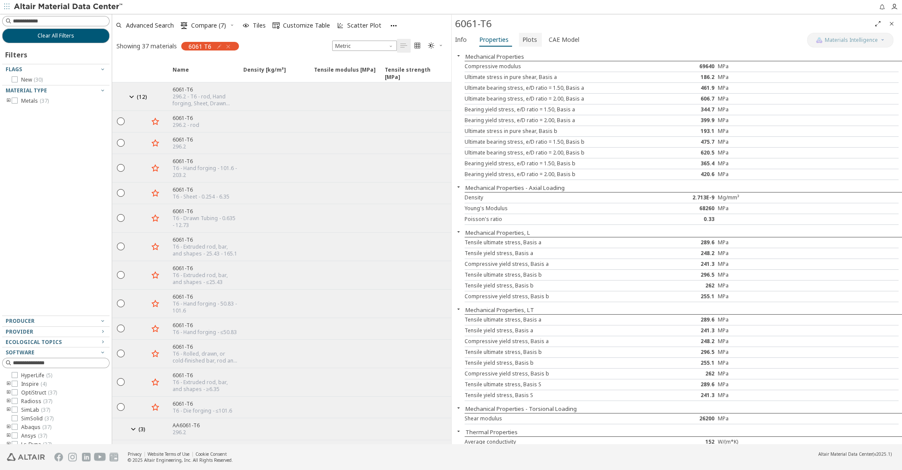
click at [529, 38] on span "Plots" at bounding box center [529, 40] width 15 height 14
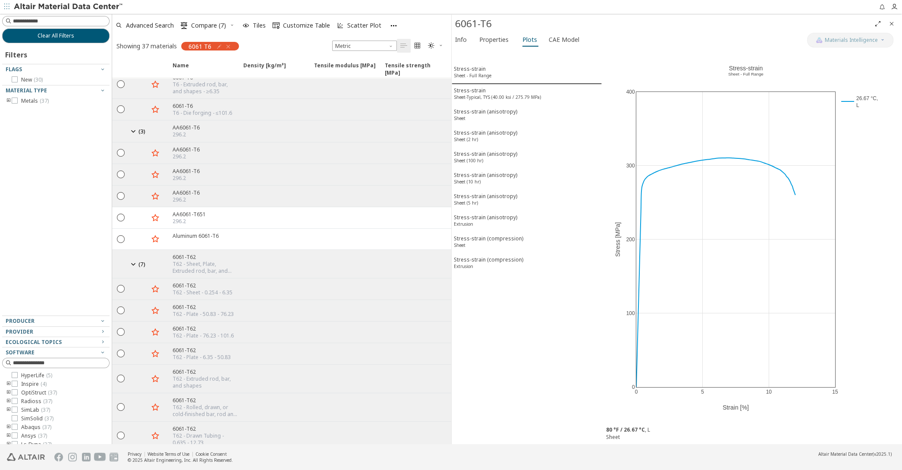
scroll to position [347, 0]
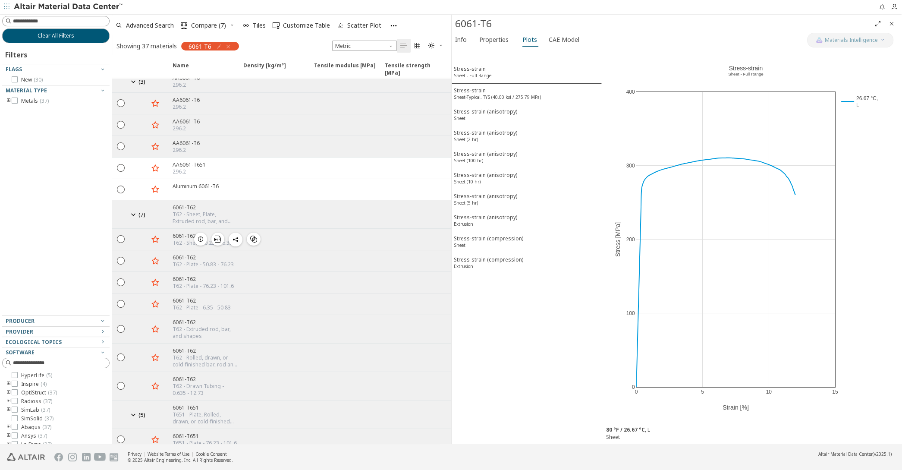
click at [202, 235] on icon "button" at bounding box center [200, 238] width 7 height 7
click at [505, 90] on div "Stress-strain Sheet-Typical, TYS (40.00 ksi / 275.79 MPa)" at bounding box center [497, 95] width 87 height 16
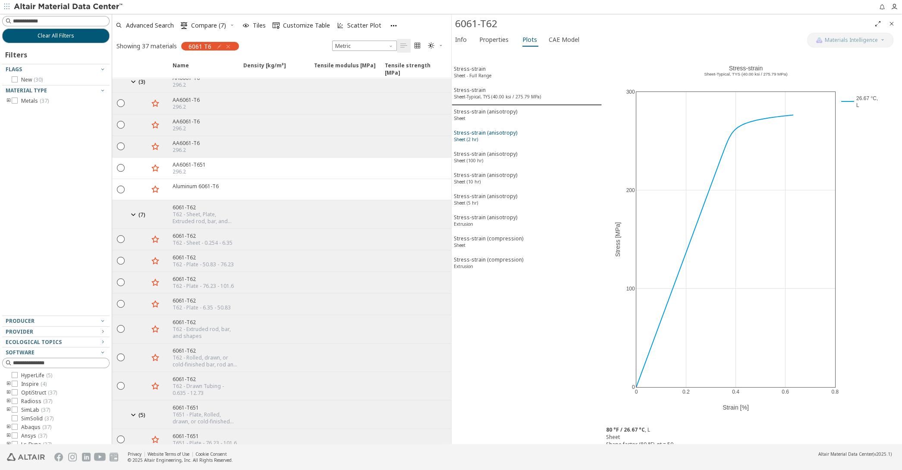
click at [489, 129] on div "Stress-strain (anisotropy) Sheet (2 hr)" at bounding box center [485, 137] width 63 height 16
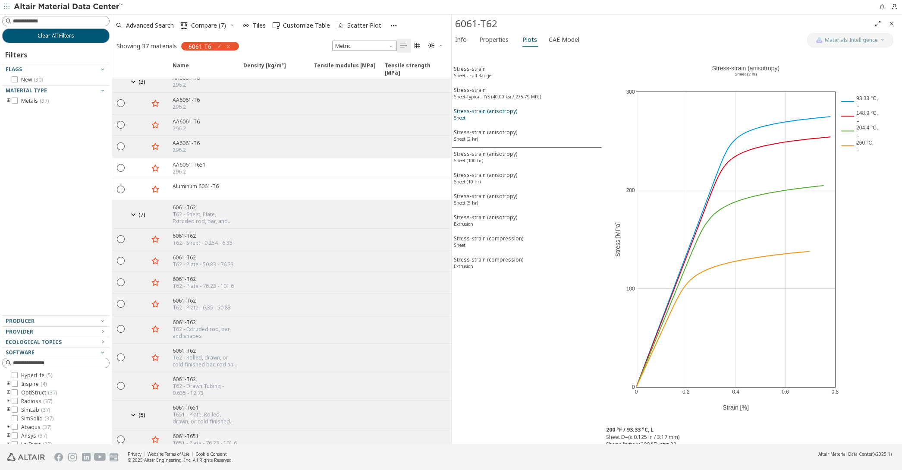
click at [491, 116] on div "Stress-strain (anisotropy) Sheet" at bounding box center [485, 115] width 63 height 16
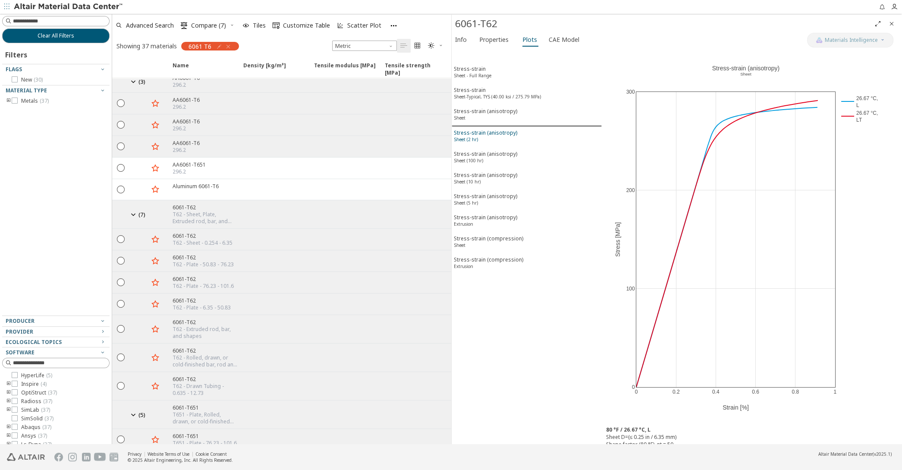
click at [490, 136] on div "Stress-strain (anisotropy) Sheet (2 hr)" at bounding box center [485, 137] width 63 height 16
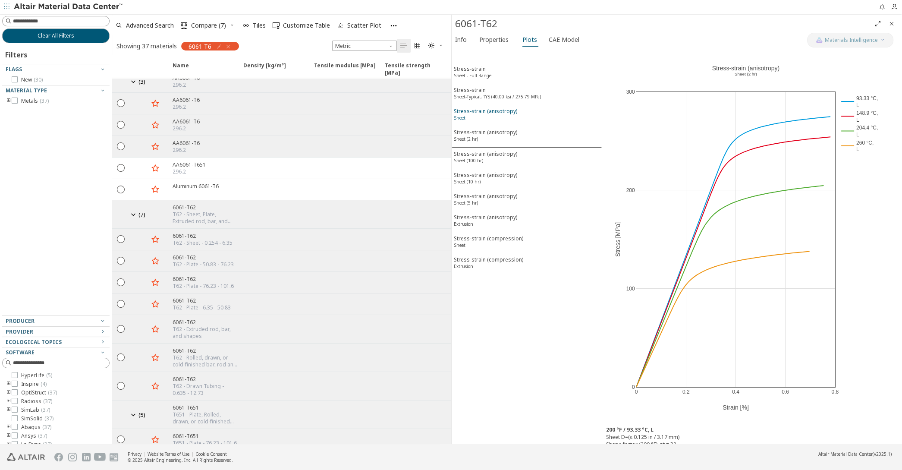
click at [493, 117] on div "Stress-strain (anisotropy) Sheet" at bounding box center [485, 115] width 63 height 16
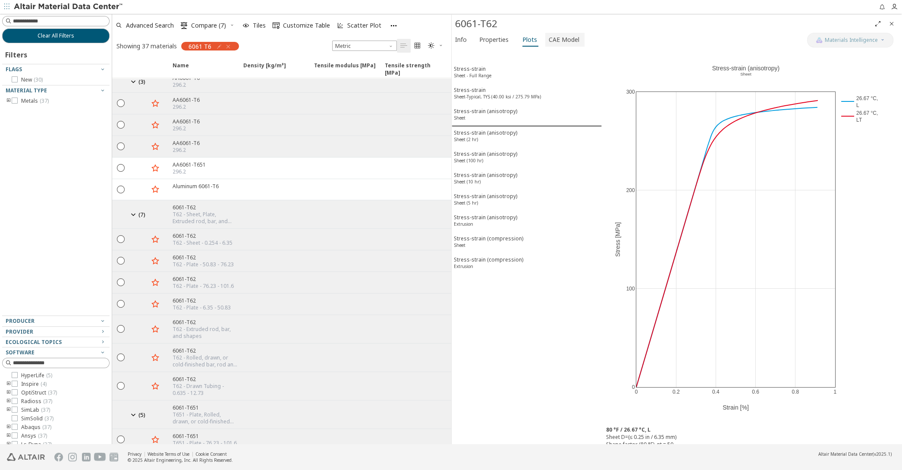
click at [563, 39] on span "CAE Model" at bounding box center [563, 40] width 31 height 14
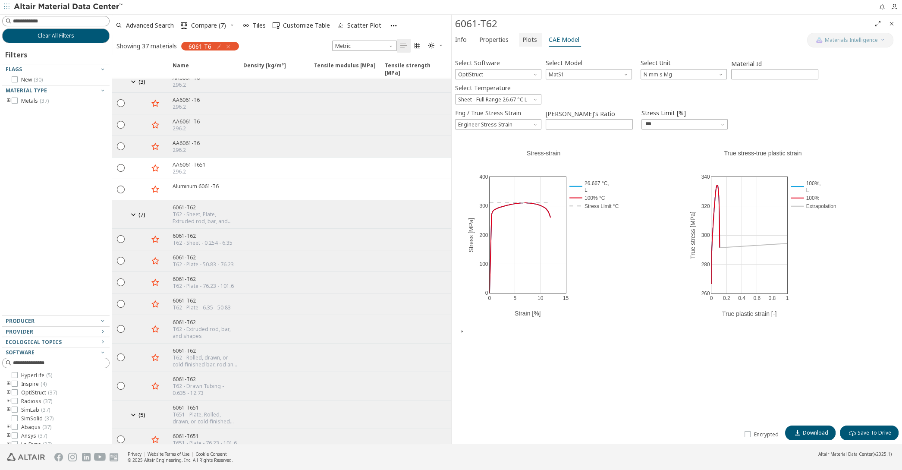
click at [525, 38] on span "Plots" at bounding box center [529, 40] width 15 height 14
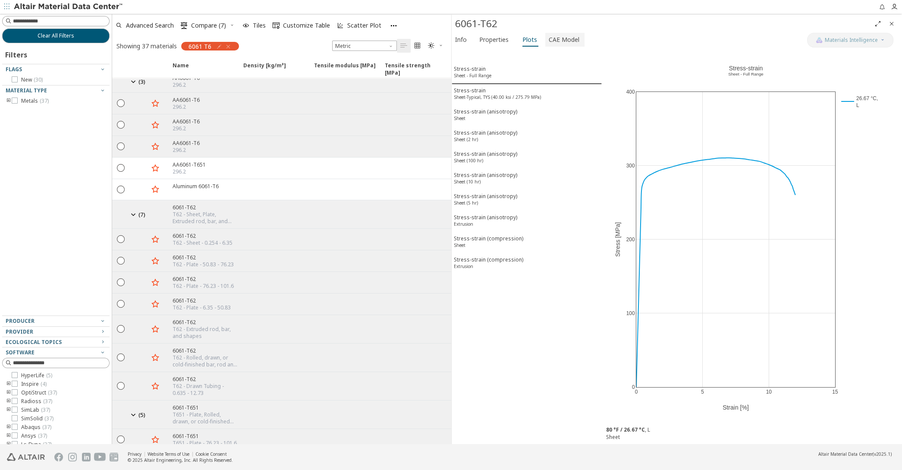
click at [565, 38] on span "CAE Model" at bounding box center [563, 40] width 31 height 14
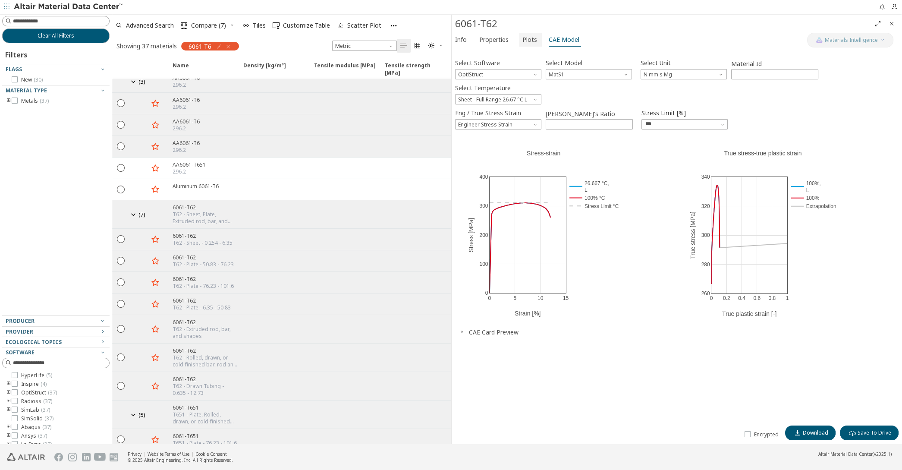
click at [534, 41] on button "Plots" at bounding box center [530, 40] width 23 height 14
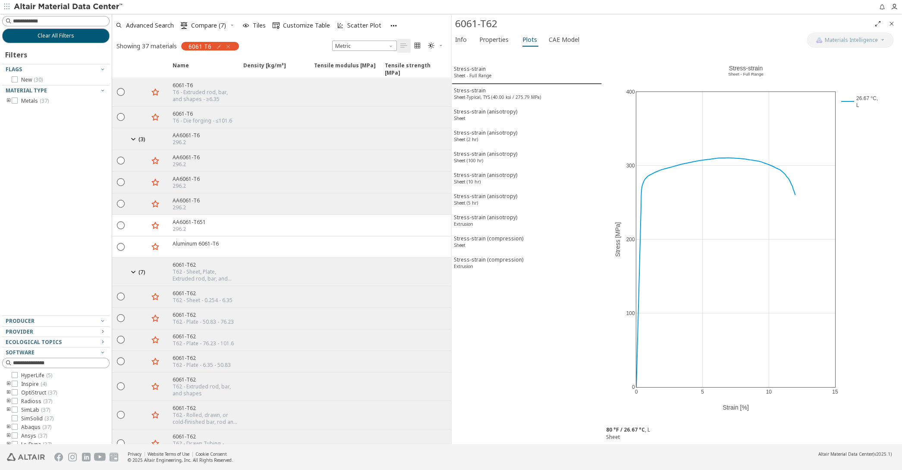
scroll to position [191, 0]
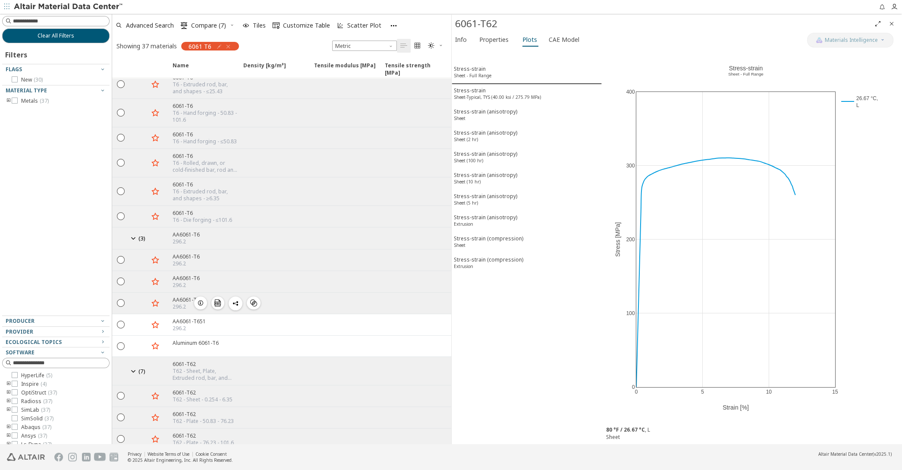
click at [200, 299] on icon "button" at bounding box center [200, 302] width 7 height 7
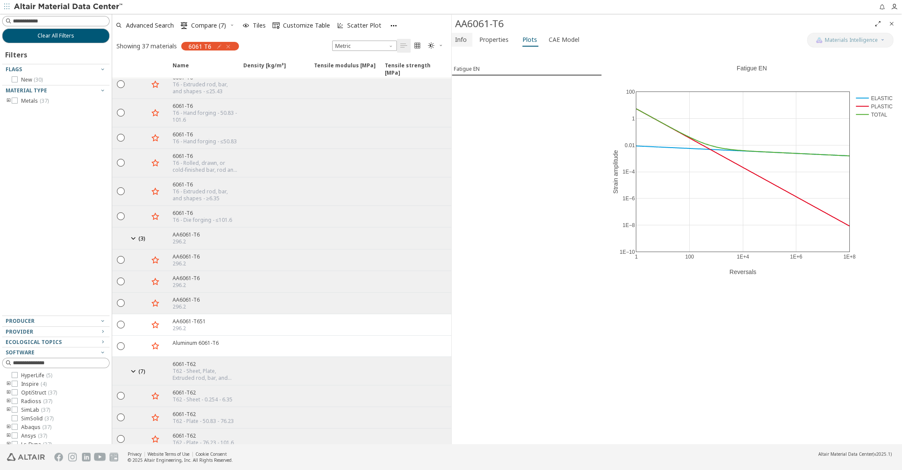
click at [470, 40] on button "Info" at bounding box center [461, 40] width 21 height 14
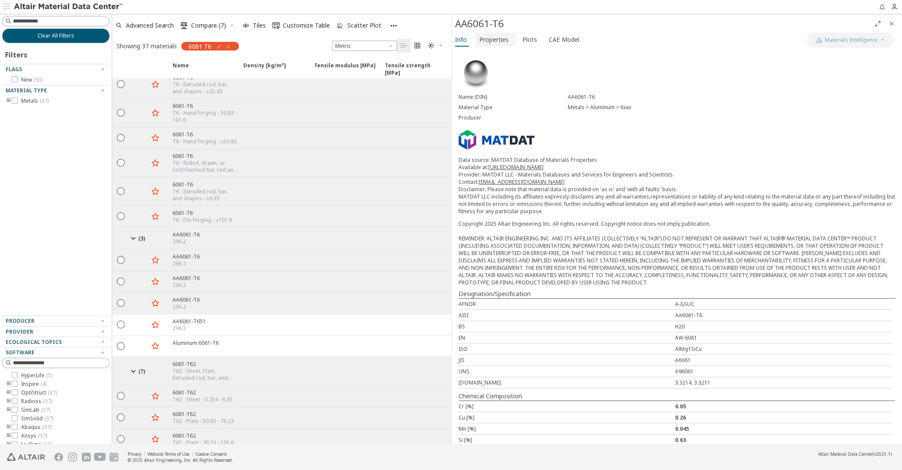
click at [508, 41] on span "Properties" at bounding box center [495, 40] width 33 height 14
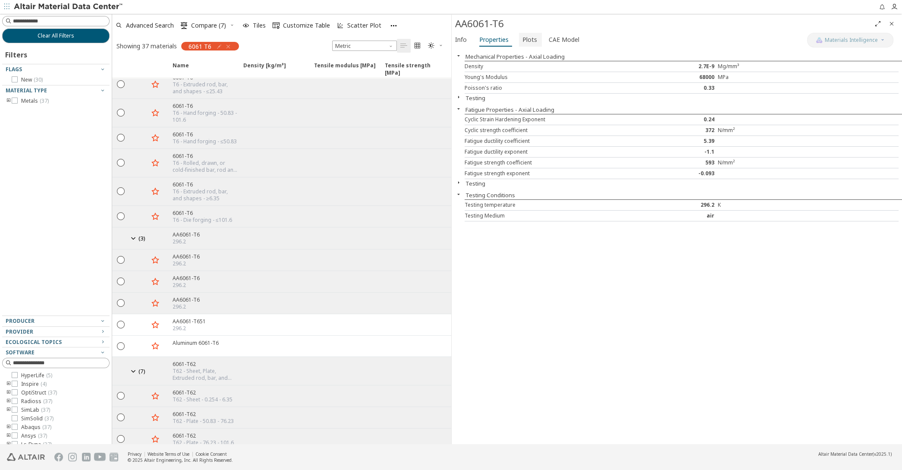
click at [526, 39] on span "Plots" at bounding box center [529, 40] width 15 height 14
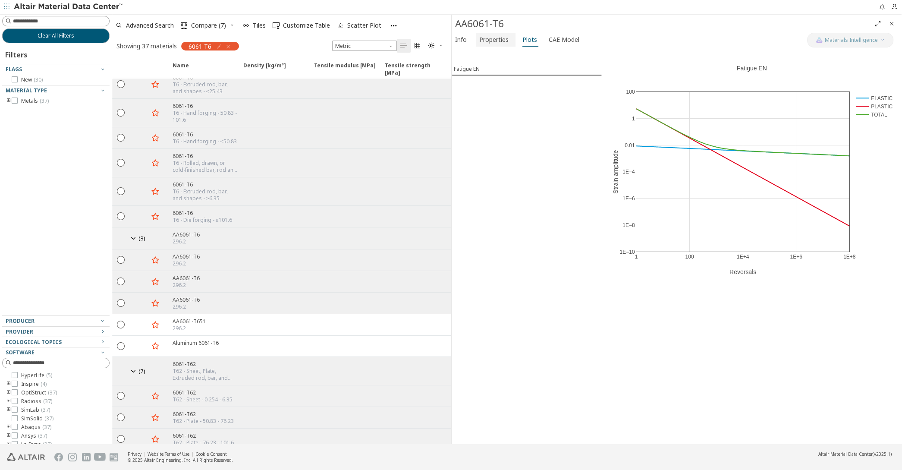
click at [502, 40] on span "Properties" at bounding box center [493, 40] width 29 height 14
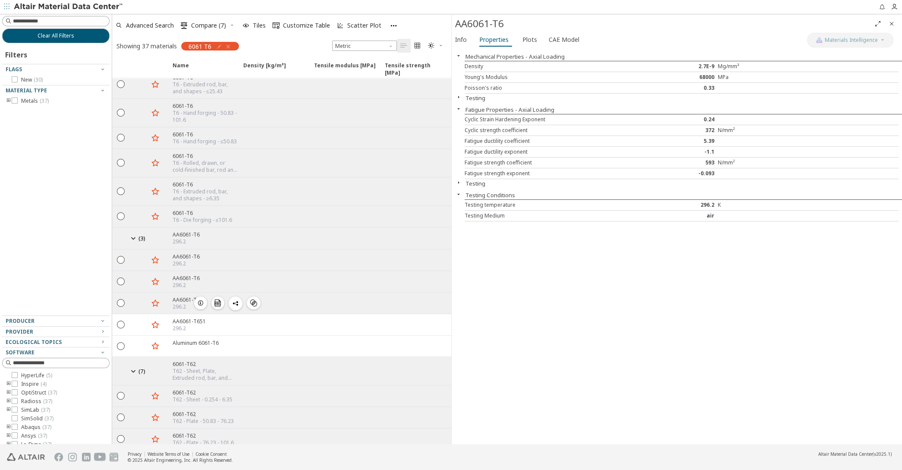
click at [201, 299] on icon "button" at bounding box center [200, 302] width 7 height 7
click at [533, 38] on span "Plots" at bounding box center [529, 40] width 15 height 14
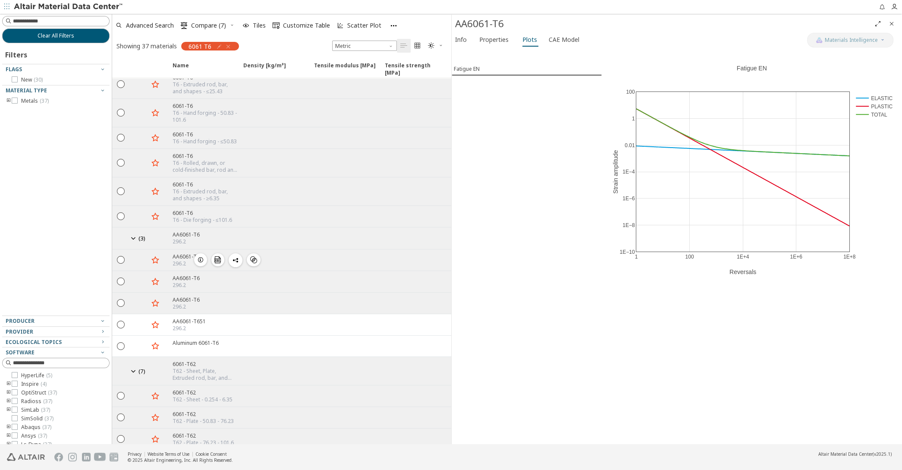
click at [201, 256] on icon "button" at bounding box center [200, 259] width 7 height 7
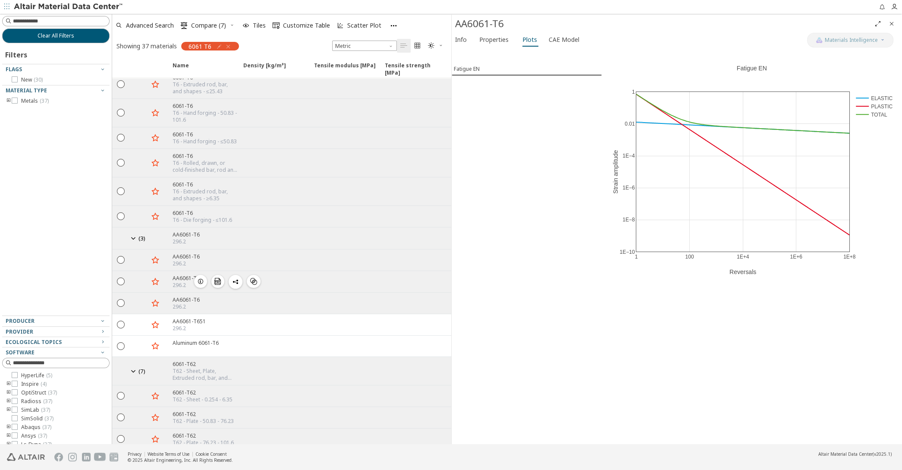
click at [200, 278] on icon "button" at bounding box center [200, 281] width 7 height 7
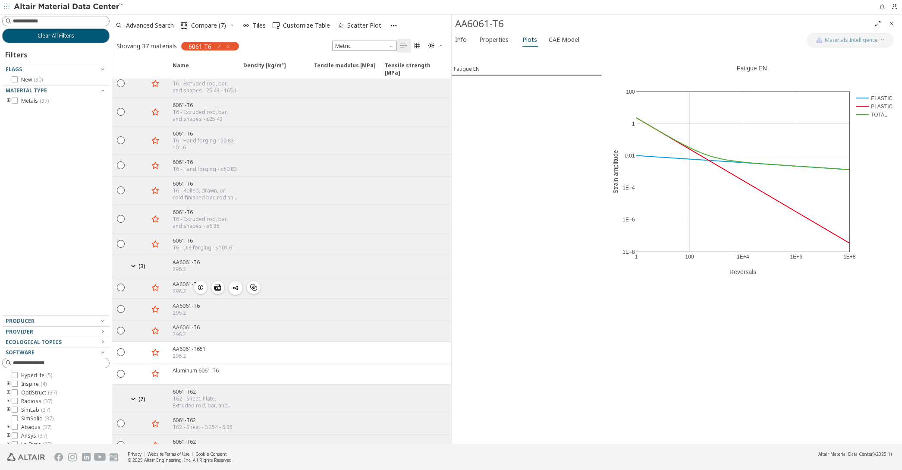
scroll to position [141, 0]
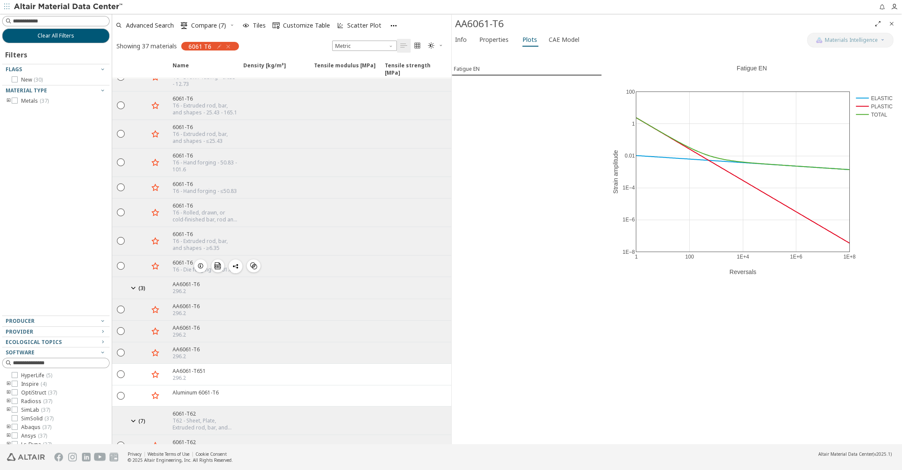
click at [198, 262] on icon "button" at bounding box center [200, 265] width 7 height 7
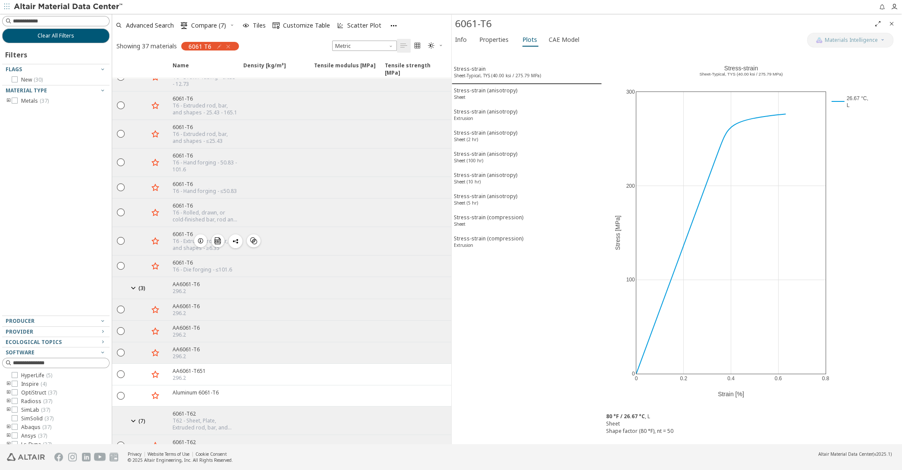
click at [204, 237] on icon "button" at bounding box center [200, 240] width 7 height 7
click at [205, 206] on span "button" at bounding box center [200, 212] width 10 height 13
click at [199, 184] on icon "button" at bounding box center [200, 187] width 7 height 7
click at [502, 192] on div "Stress-strain (anisotropy) Sheet (5 hr)" at bounding box center [485, 200] width 63 height 16
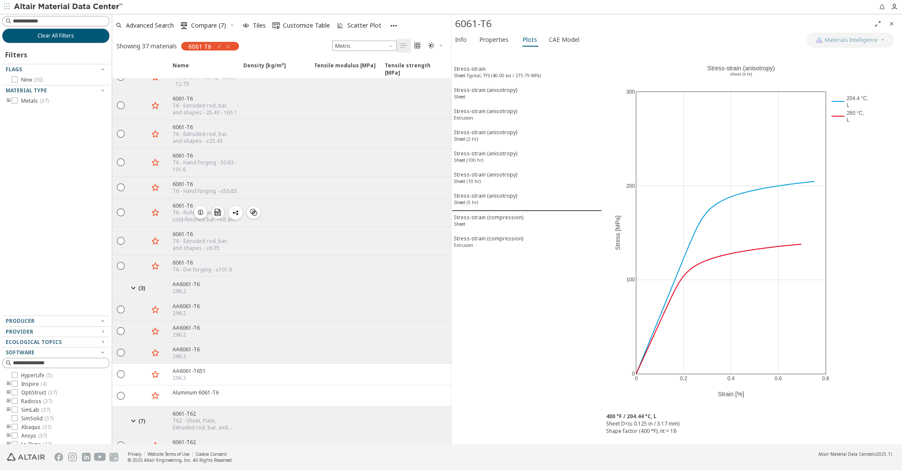
click at [197, 209] on icon "button" at bounding box center [200, 212] width 7 height 7
click at [202, 184] on icon "button" at bounding box center [200, 187] width 7 height 7
click at [201, 159] on icon "button" at bounding box center [200, 162] width 7 height 7
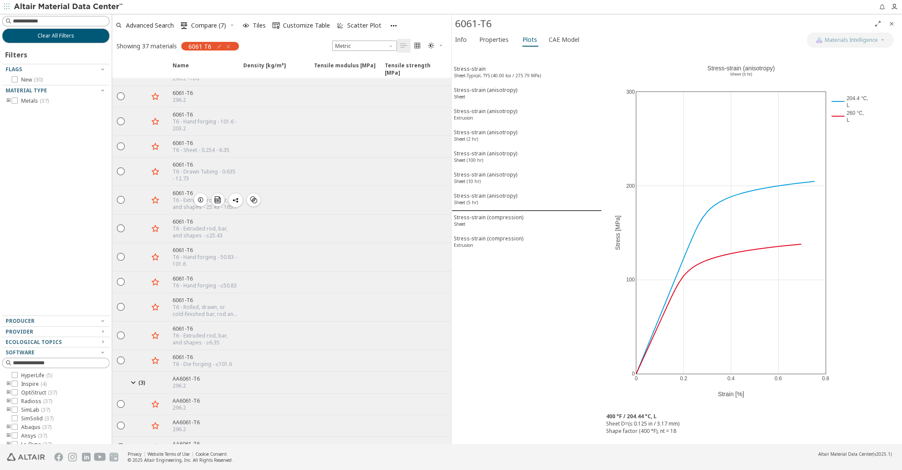
scroll to position [42, 0]
click at [200, 229] on icon "button" at bounding box center [200, 232] width 7 height 7
click at [201, 201] on icon "button" at bounding box center [200, 204] width 7 height 7
click at [201, 176] on span "button" at bounding box center [200, 175] width 10 height 13
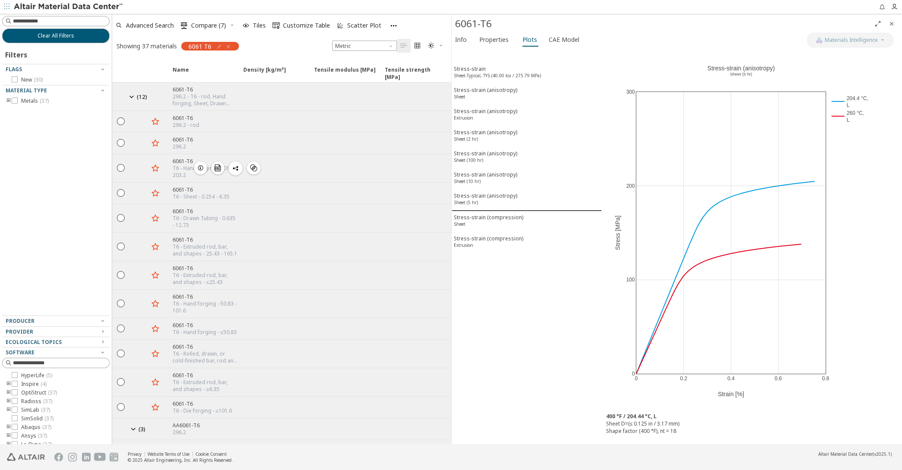
click at [200, 169] on span "button" at bounding box center [200, 167] width 10 height 13
click at [200, 139] on icon "button" at bounding box center [200, 142] width 7 height 7
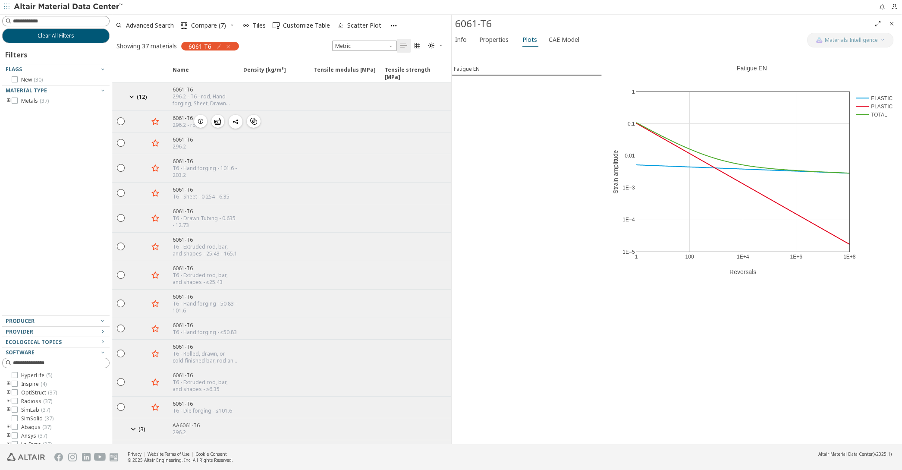
click at [201, 119] on icon "button" at bounding box center [200, 121] width 7 height 7
click at [156, 28] on span "Advanced Search" at bounding box center [150, 25] width 48 height 6
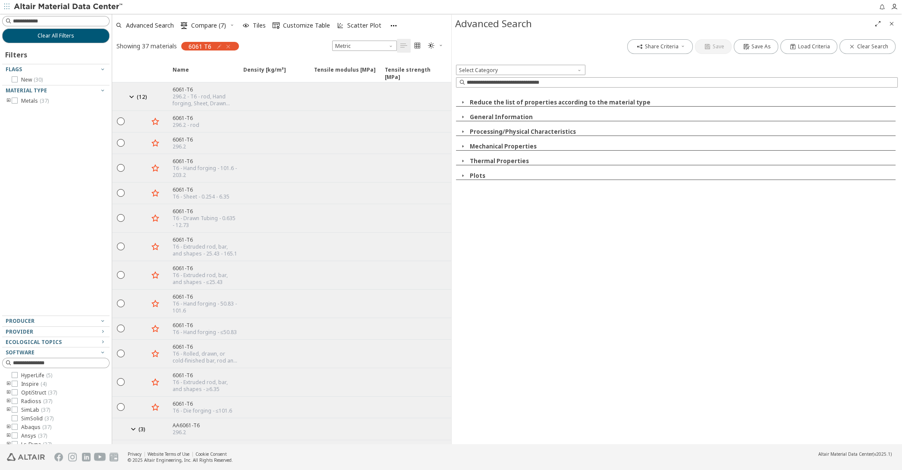
click at [459, 141] on div "Reduce the list of properties according to the material type Ecological Propert…" at bounding box center [677, 136] width 442 height 88
click at [461, 142] on div "Reduce the list of properties according to the material type Ecological Propert…" at bounding box center [677, 136] width 442 height 88
click at [461, 144] on icon "button" at bounding box center [462, 146] width 7 height 7
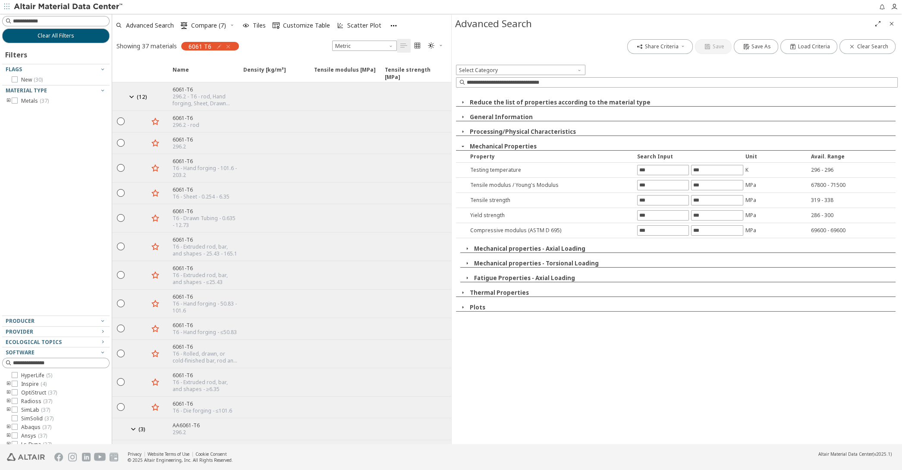
click at [460, 144] on icon "button" at bounding box center [462, 146] width 7 height 7
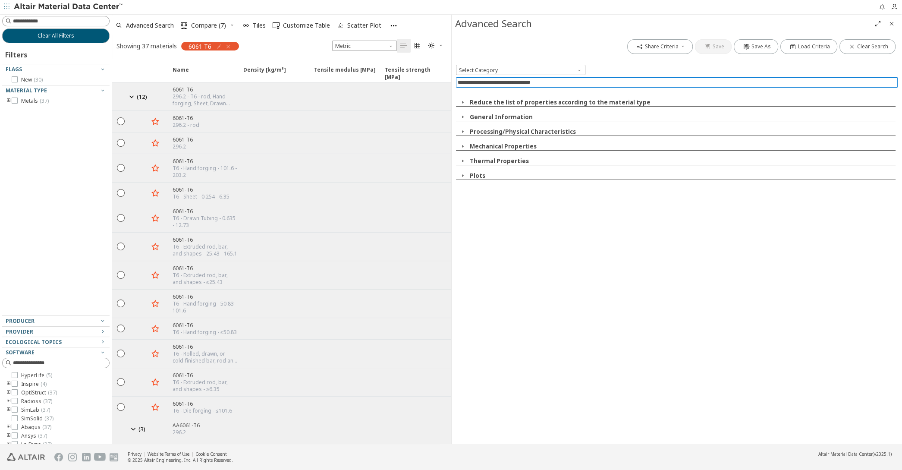
click at [509, 85] on input at bounding box center [678, 82] width 440 height 9
click at [522, 67] on span "Select Category" at bounding box center [520, 70] width 129 height 10
click at [503, 110] on span "Mechanical Properties" at bounding box center [489, 111] width 44 height 6
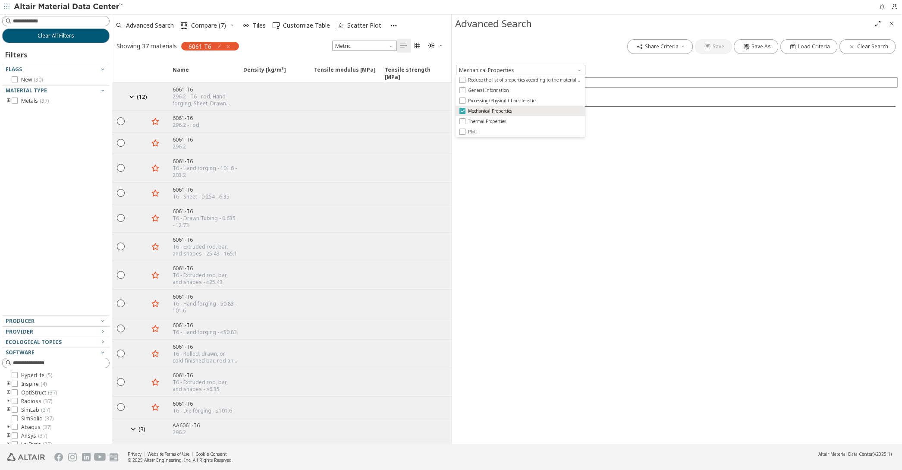
click at [505, 110] on span "Mechanical Properties" at bounding box center [489, 111] width 44 height 6
click at [743, 281] on div "Share Criteria Save Save As Load Criteria Clear Search Select Category Reduce t…" at bounding box center [676, 238] width 451 height 411
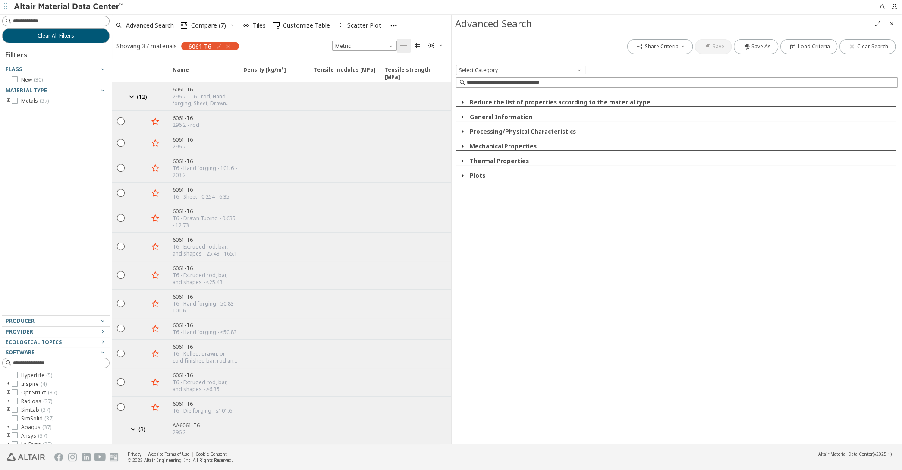
click at [470, 174] on button "Plots" at bounding box center [478, 176] width 16 height 8
click at [473, 185] on icon at bounding box center [473, 185] width 6 height 6
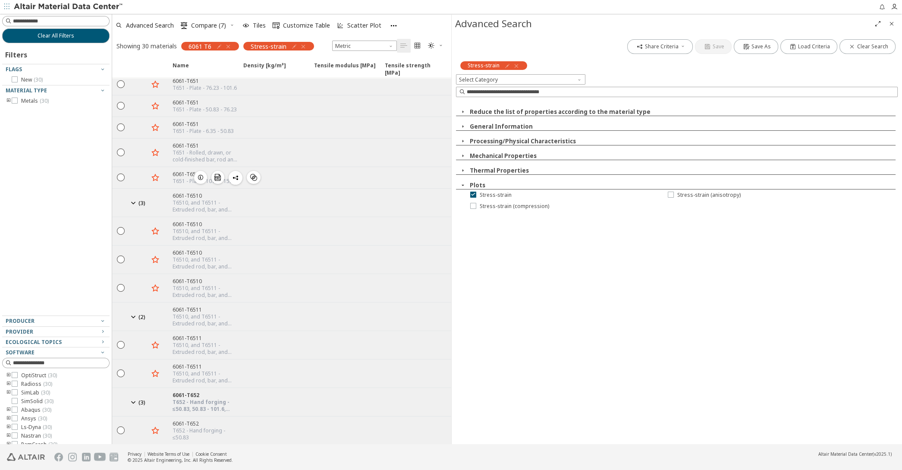
scroll to position [567, 0]
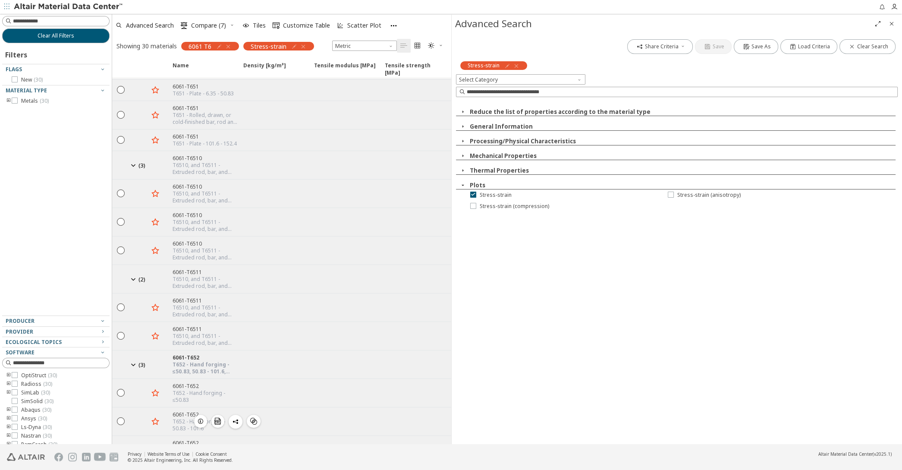
click at [202, 417] on icon "button" at bounding box center [200, 420] width 7 height 7
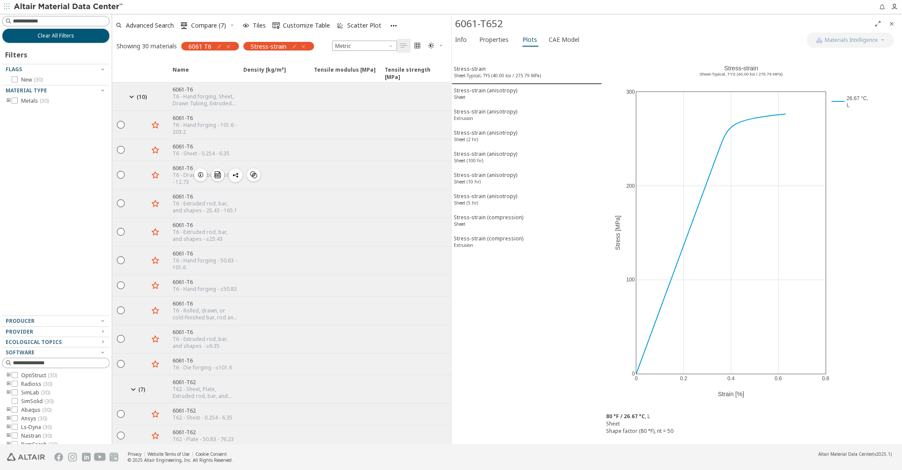
click at [202, 173] on icon "button" at bounding box center [200, 174] width 7 height 7
click at [199, 200] on icon "button" at bounding box center [200, 203] width 7 height 7
click at [486, 77] on sup "Sheet-Typical, TYS (40.00 ksi / 275.79 MPa)" at bounding box center [497, 75] width 87 height 6
click at [204, 146] on span "button" at bounding box center [200, 149] width 10 height 13
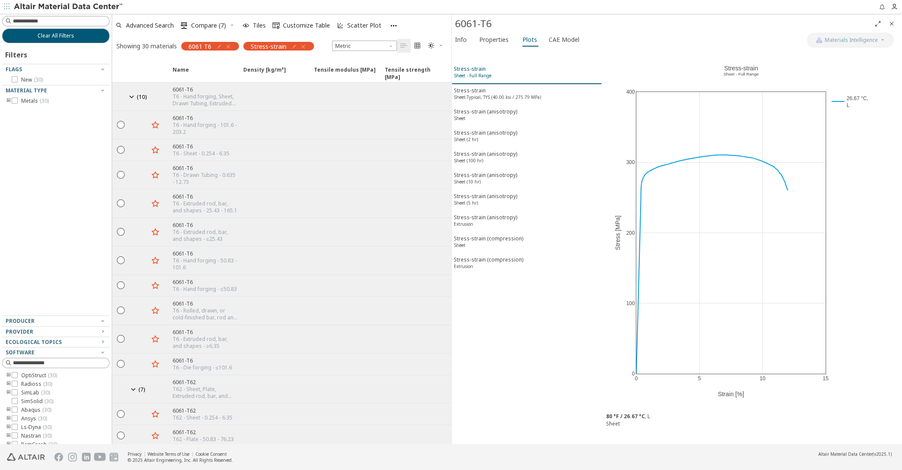
click at [454, 68] on div "6061-T6 Materials Intelligence Info Properties Plots CAE Model Stress-strain Sh…" at bounding box center [676, 229] width 451 height 429
click at [483, 73] on sup "Sheet - Full Range" at bounding box center [475, 75] width 38 height 6
click at [494, 94] on sup "Sheet-Typical, TYS (40.00 ksi / 275.79 MPa)" at bounding box center [499, 97] width 87 height 6
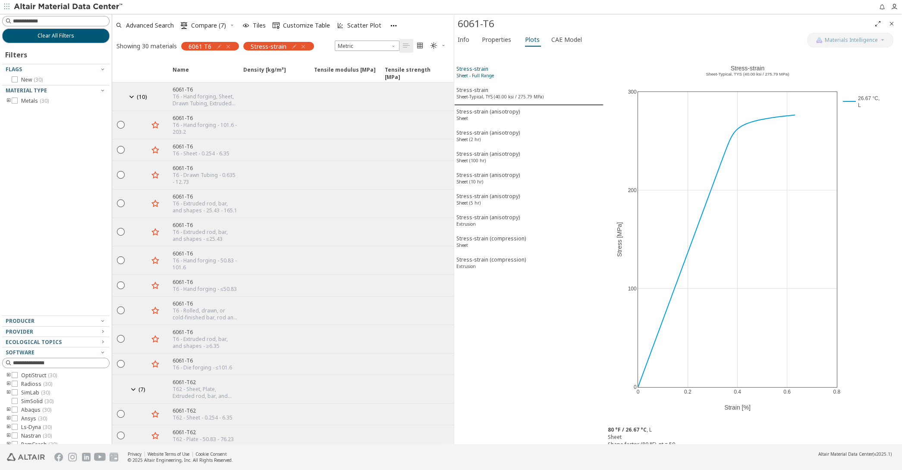
click at [489, 78] on sup "Sheet - Full Range" at bounding box center [475, 75] width 38 height 6
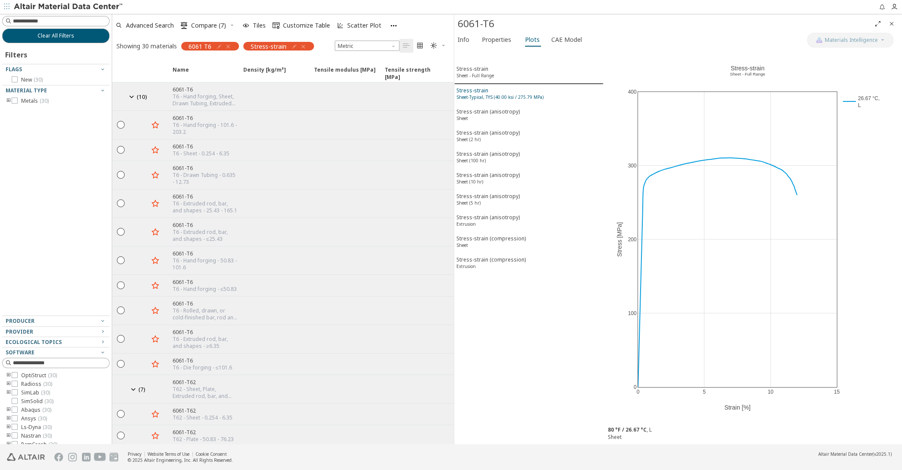
click at [489, 94] on sup "Sheet-Typical, TYS (40.00 ksi / 275.79 MPa)" at bounding box center [499, 97] width 87 height 6
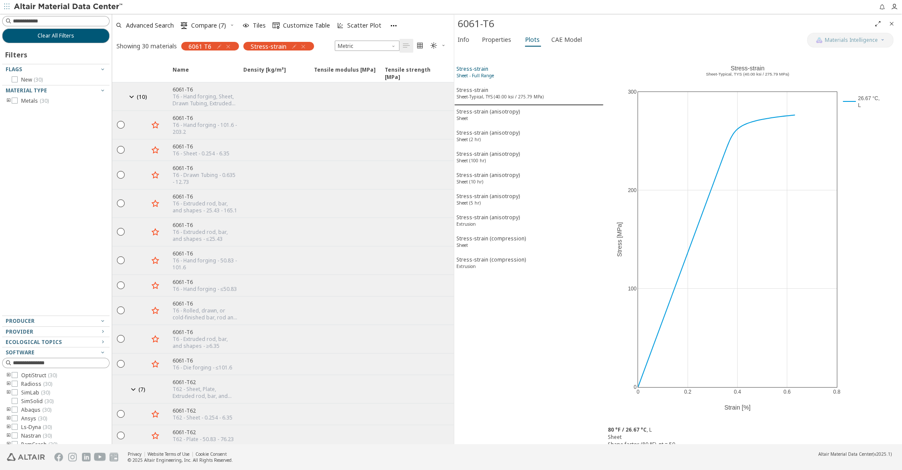
click at [485, 78] on sup "Sheet - Full Range" at bounding box center [475, 75] width 38 height 6
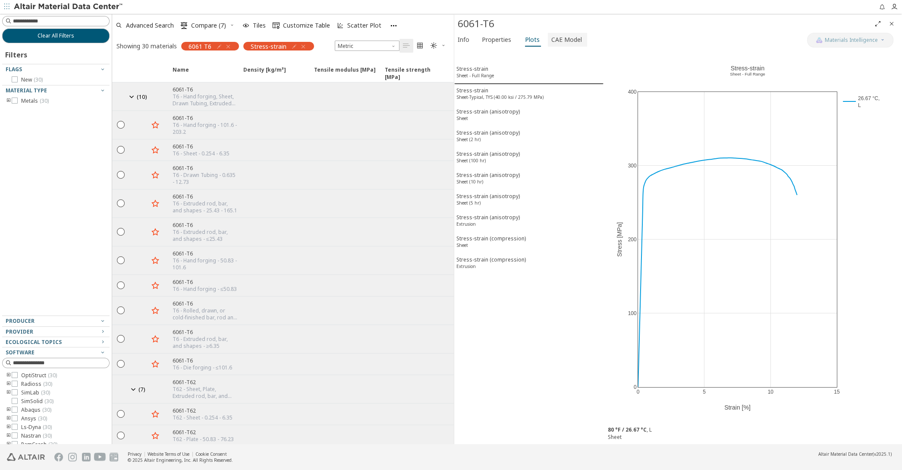
click at [560, 43] on span "CAE Model" at bounding box center [566, 40] width 31 height 14
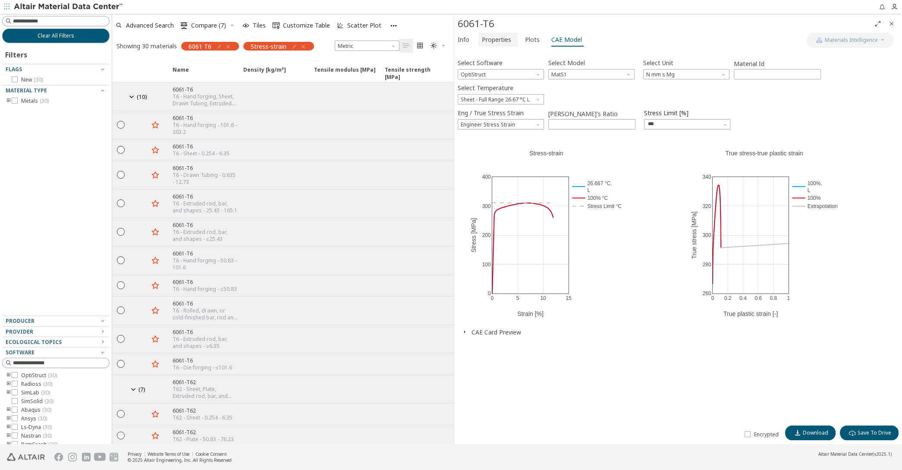
click at [510, 41] on span "Properties" at bounding box center [498, 40] width 33 height 14
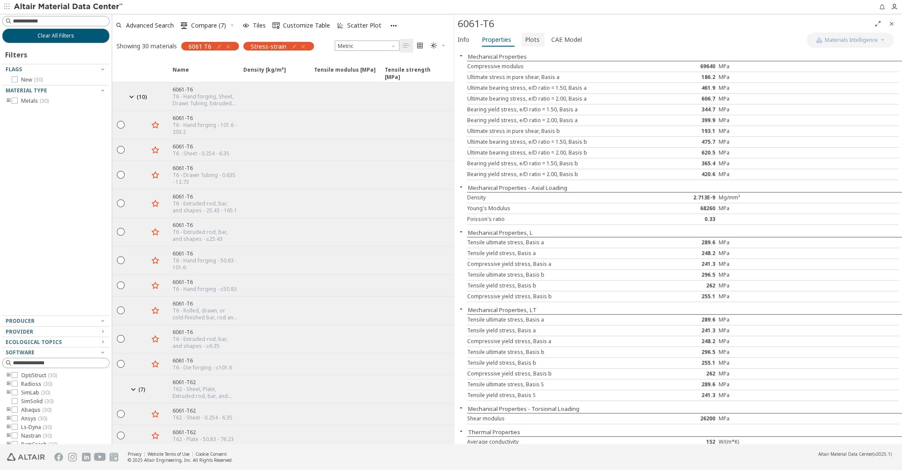
click at [529, 43] on span "Plots" at bounding box center [532, 40] width 15 height 14
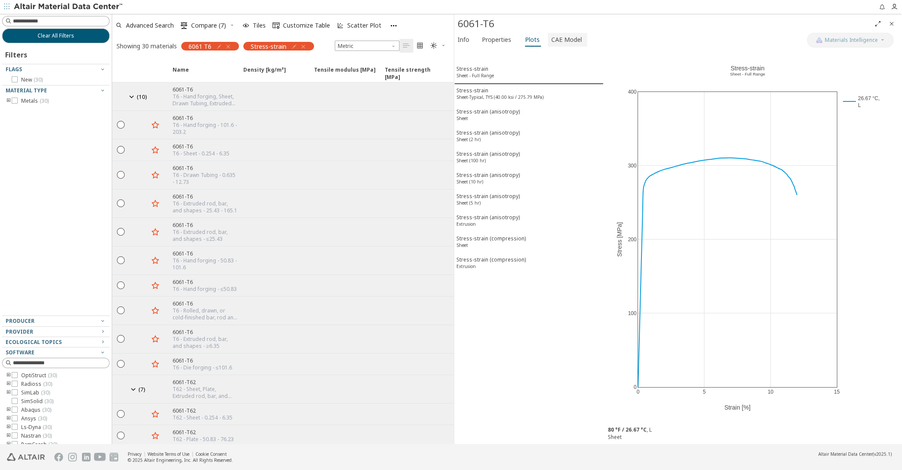
click at [573, 42] on span "CAE Model" at bounding box center [566, 40] width 31 height 14
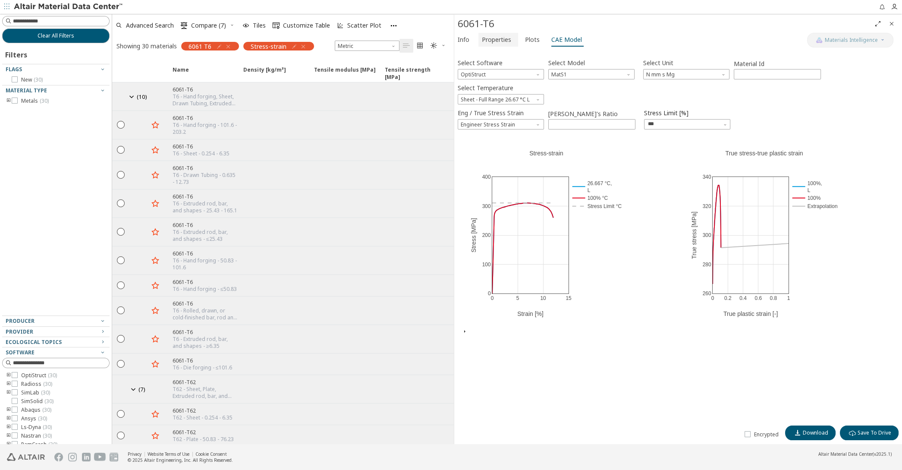
click at [493, 41] on span "Properties" at bounding box center [496, 40] width 29 height 14
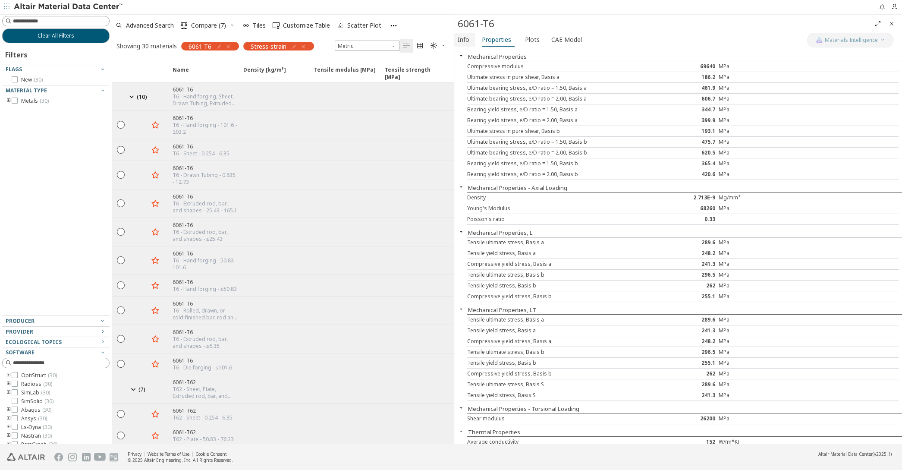
click at [469, 40] on span "Info" at bounding box center [464, 40] width 12 height 14
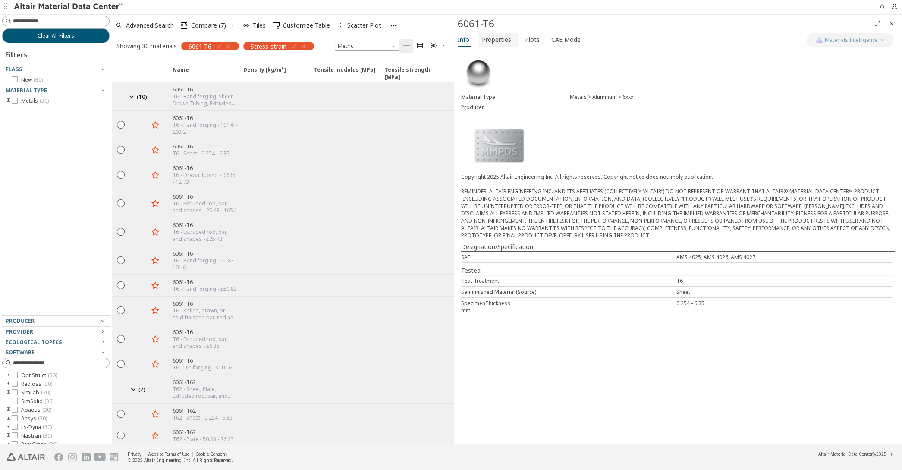
click at [498, 42] on span "Properties" at bounding box center [496, 40] width 29 height 14
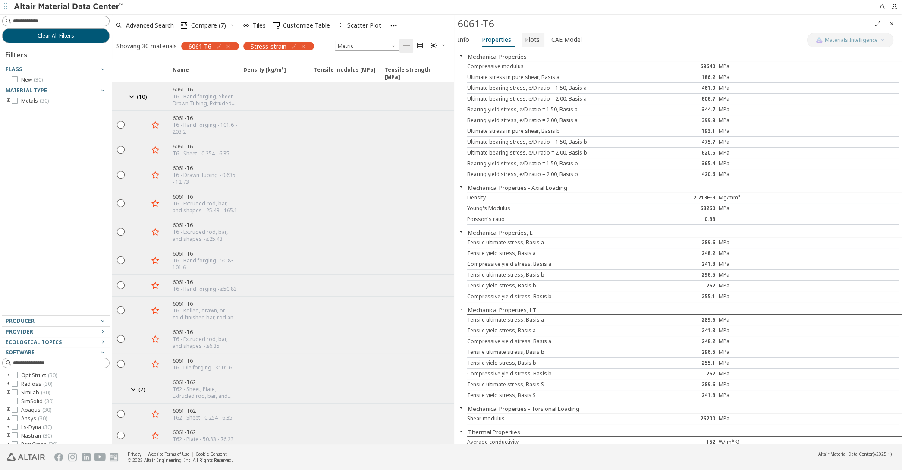
click at [527, 41] on span "Plots" at bounding box center [532, 40] width 15 height 14
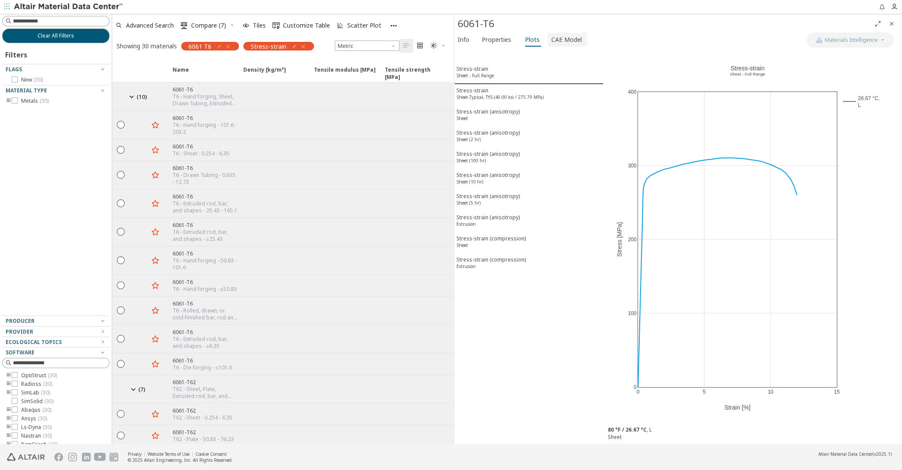
click at [564, 38] on span "CAE Model" at bounding box center [566, 40] width 31 height 14
